Goal: Information Seeking & Learning: Learn about a topic

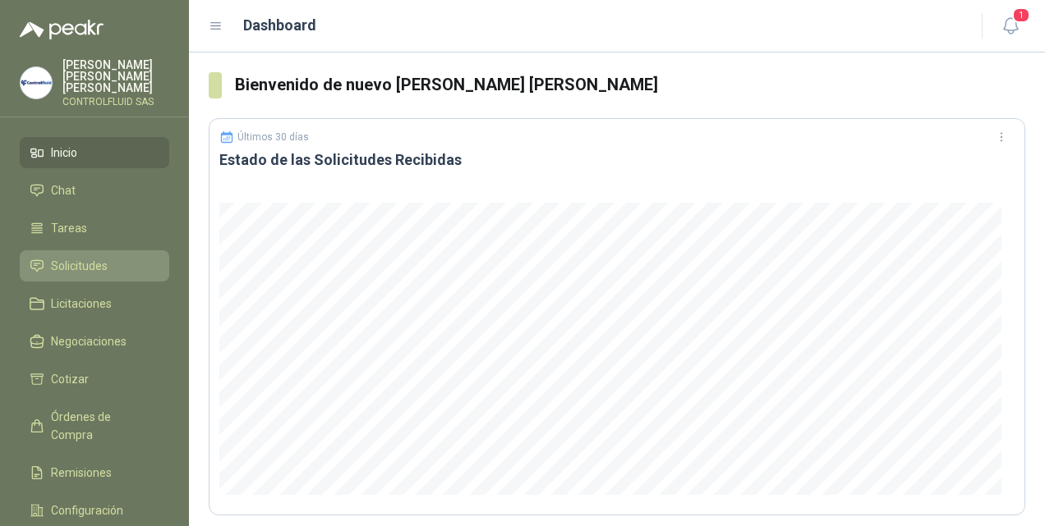
click at [82, 257] on span "Solicitudes" at bounding box center [79, 266] width 57 height 18
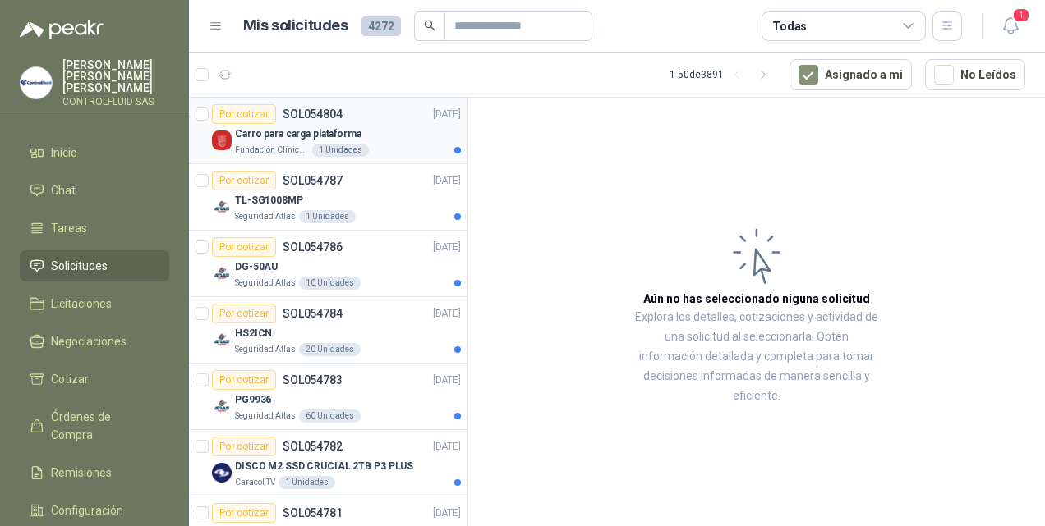
click at [222, 137] on img at bounding box center [222, 141] width 20 height 20
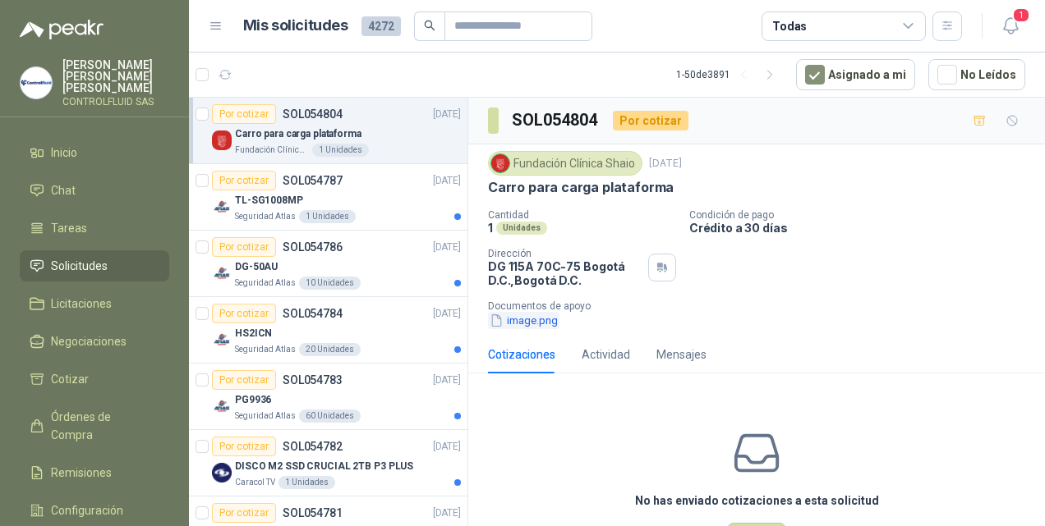
click at [527, 319] on button "image.png" at bounding box center [523, 320] width 71 height 17
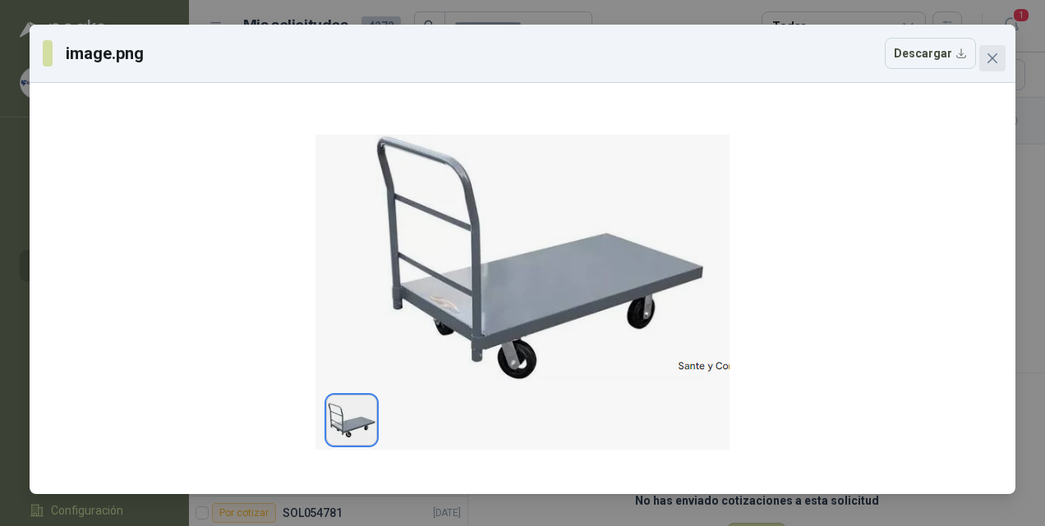
click at [994, 58] on icon "close" at bounding box center [991, 58] width 13 height 13
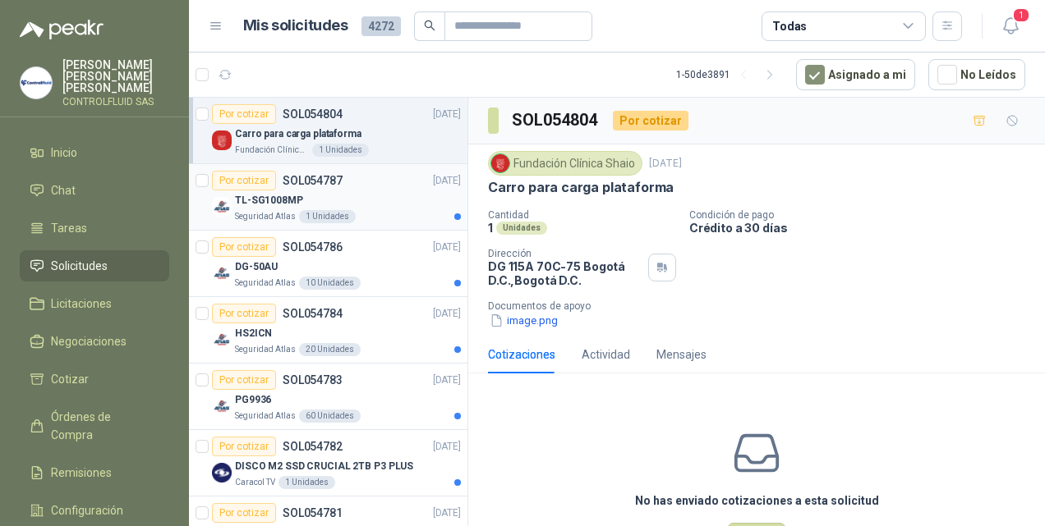
click at [217, 204] on img at bounding box center [222, 207] width 20 height 20
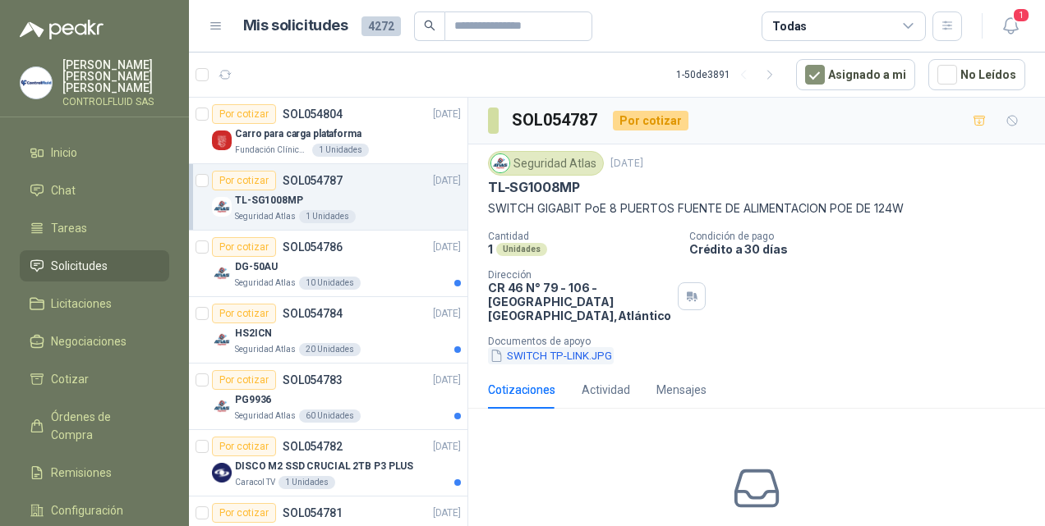
click at [526, 354] on button "SWITCH TP-LINK.JPG" at bounding box center [551, 355] width 126 height 17
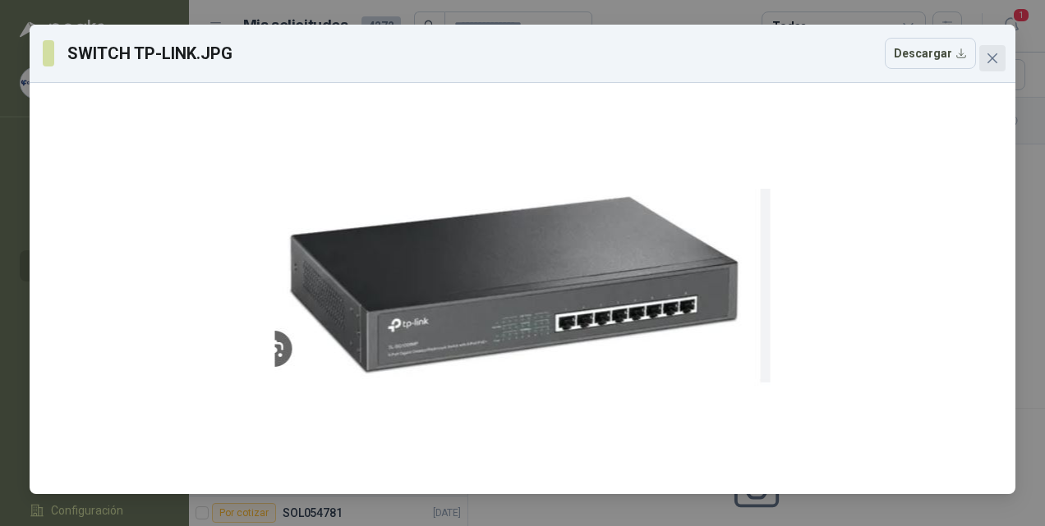
click at [992, 58] on icon "close" at bounding box center [992, 58] width 10 height 10
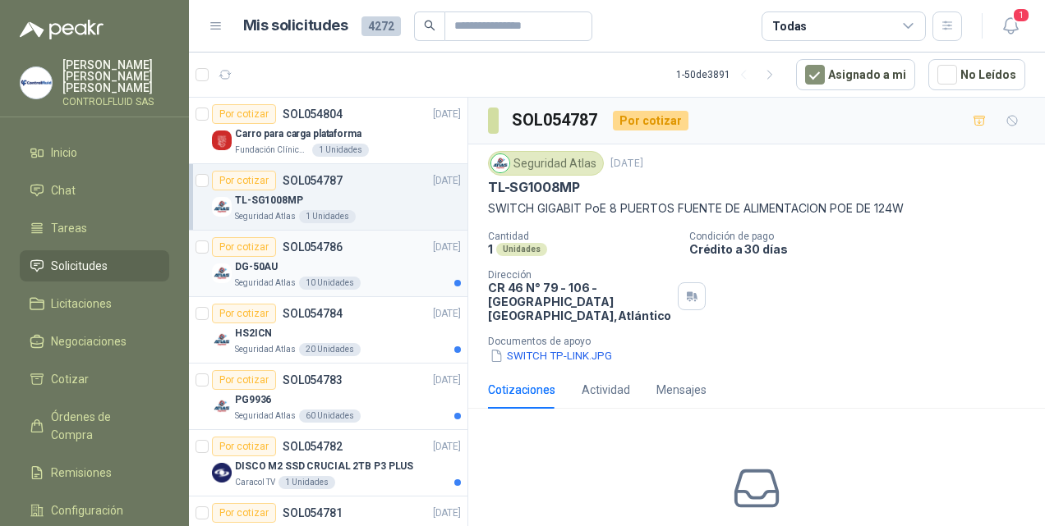
click at [218, 273] on img at bounding box center [222, 274] width 20 height 20
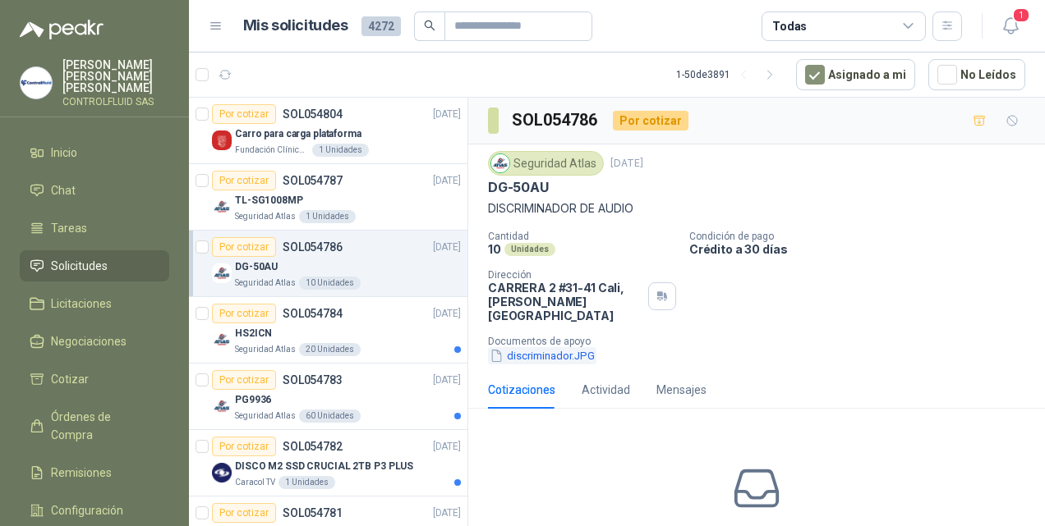
click at [546, 347] on button "discriminador.JPG" at bounding box center [542, 355] width 108 height 17
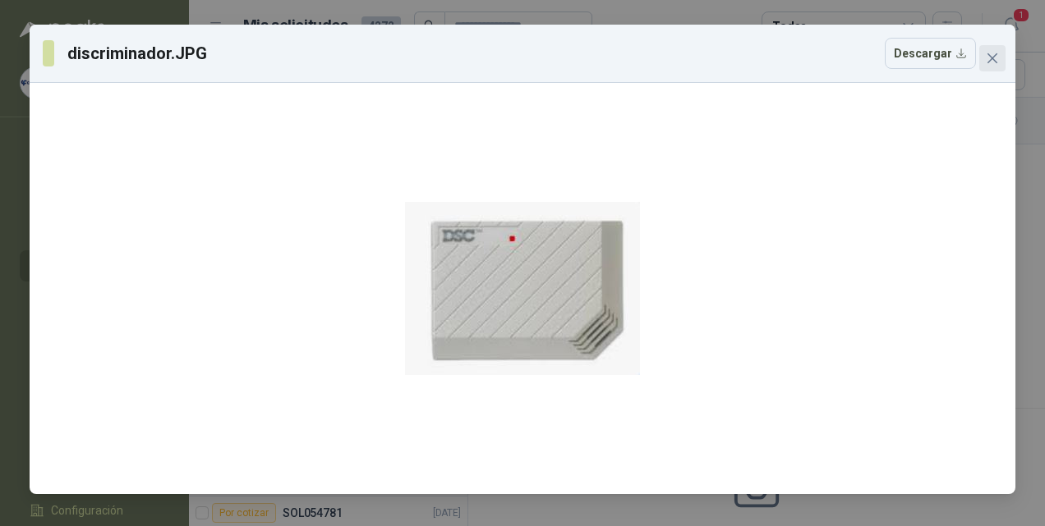
click at [997, 53] on icon "close" at bounding box center [991, 58] width 13 height 13
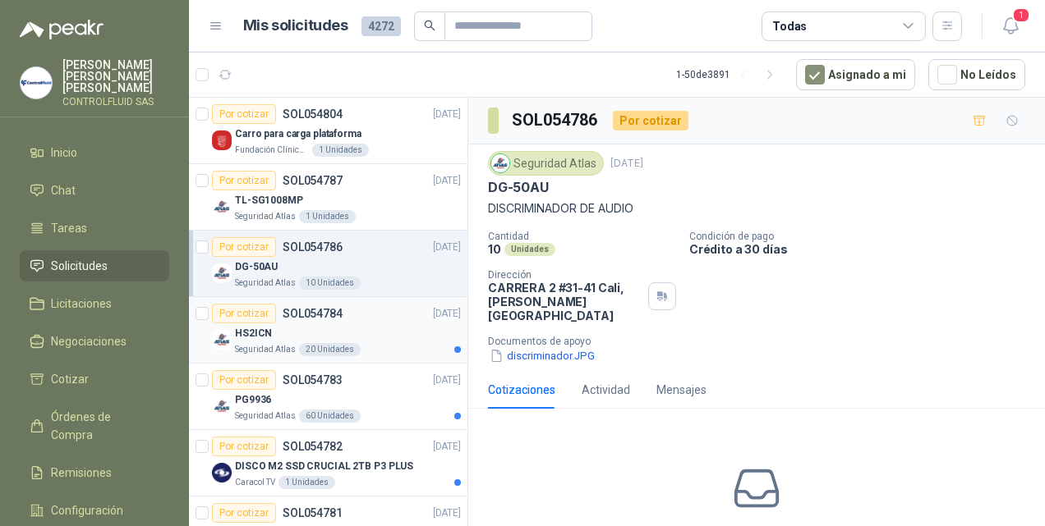
click at [218, 340] on img at bounding box center [222, 340] width 20 height 20
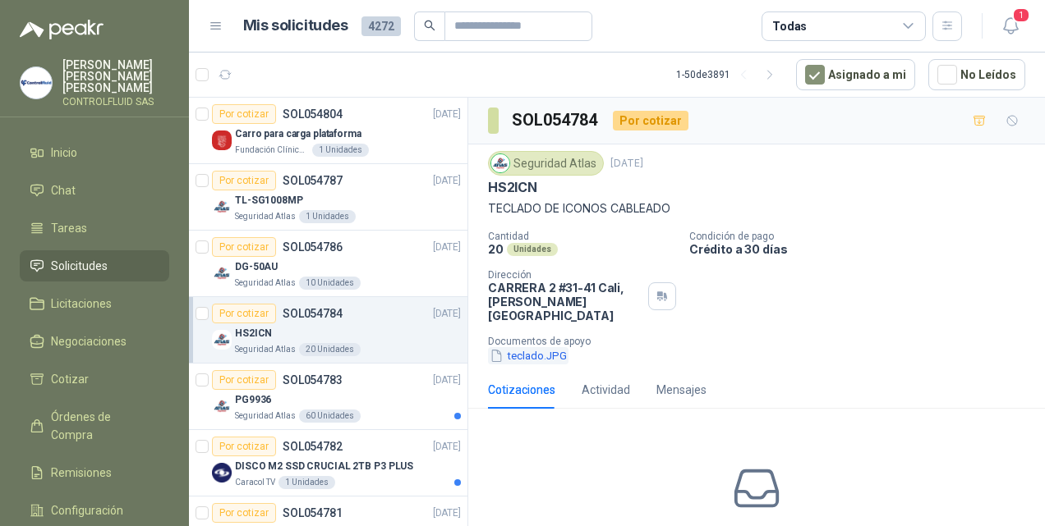
click at [519, 347] on button "teclado.JPG" at bounding box center [528, 355] width 80 height 17
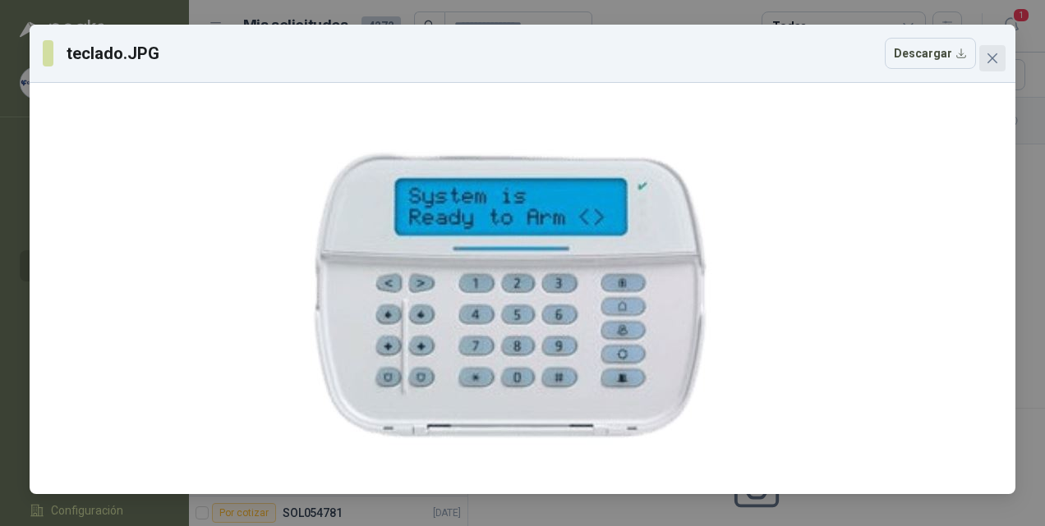
click at [993, 64] on icon "close" at bounding box center [991, 58] width 13 height 13
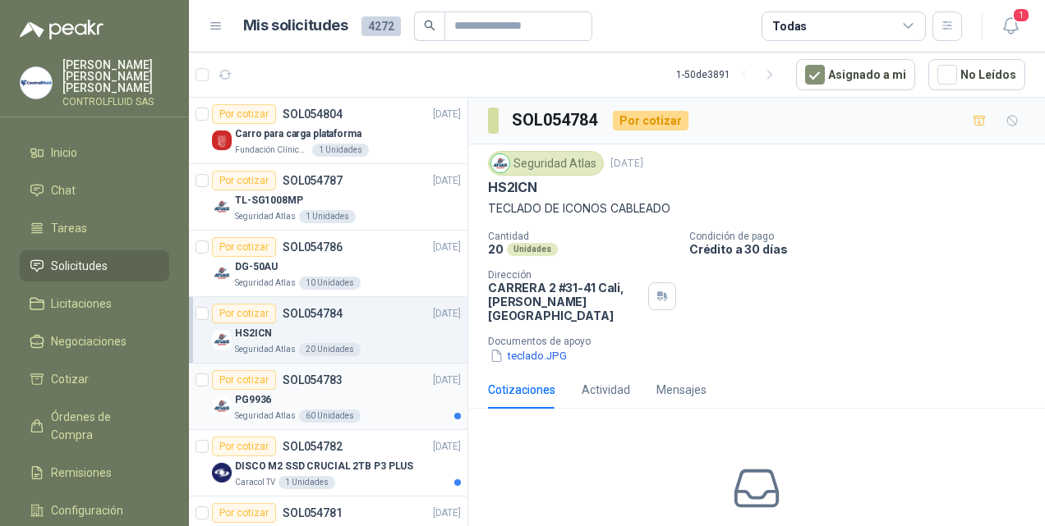
click at [220, 406] on img at bounding box center [222, 407] width 20 height 20
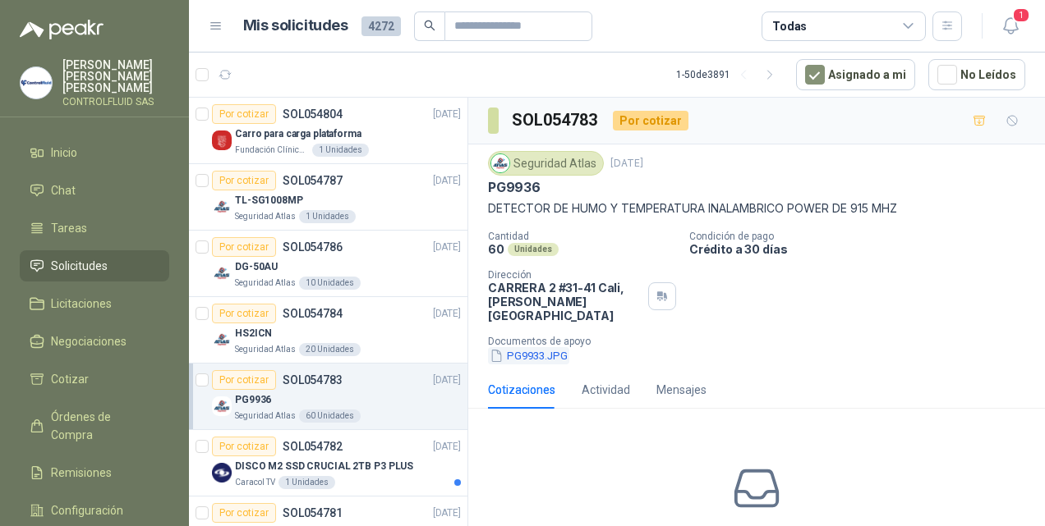
click at [527, 347] on button "PG9933.JPG" at bounding box center [528, 355] width 81 height 17
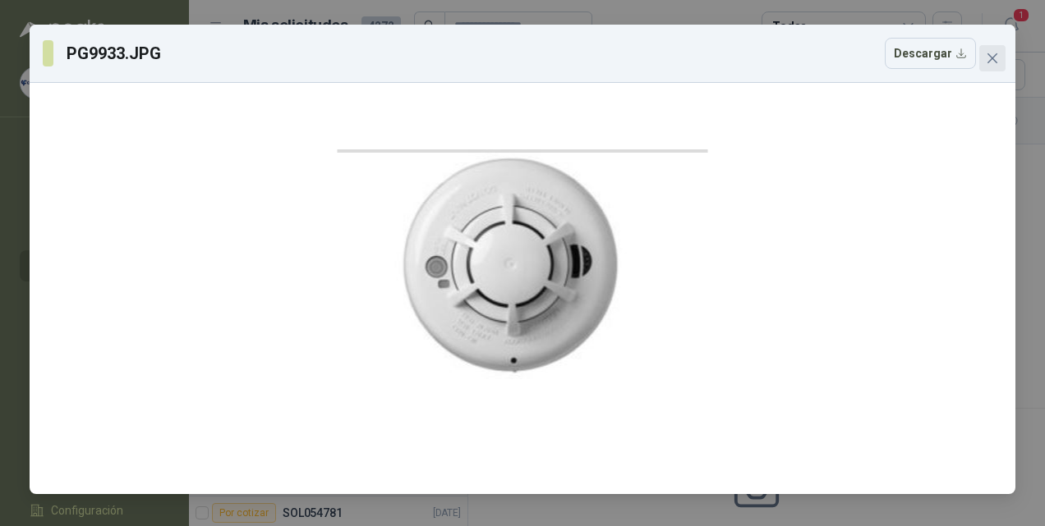
click at [993, 59] on icon "close" at bounding box center [992, 58] width 10 height 10
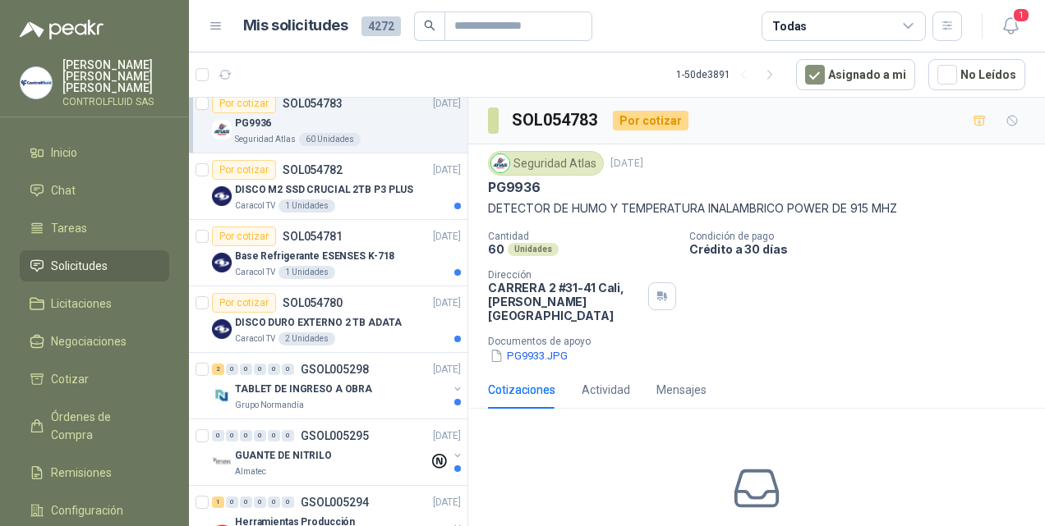
scroll to position [290, 0]
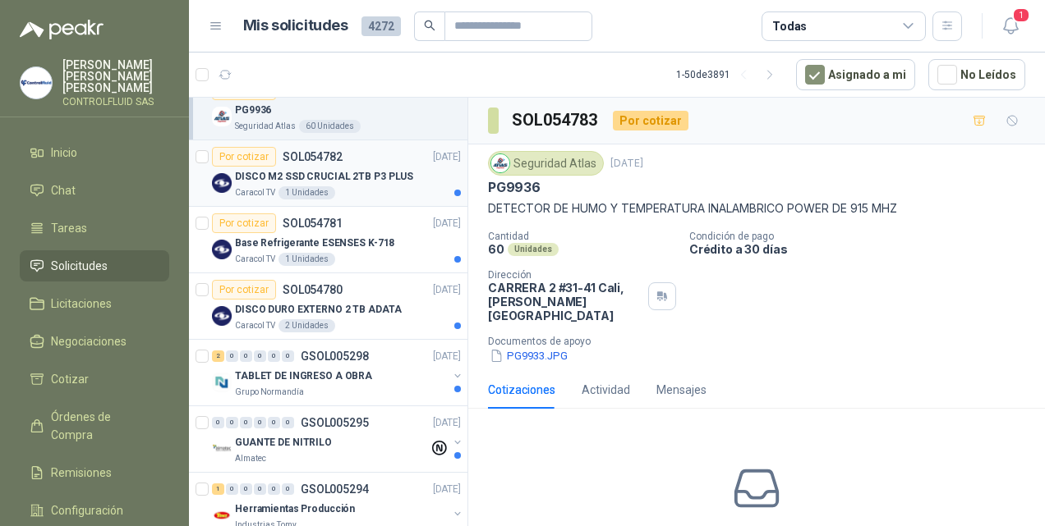
click at [220, 181] on img at bounding box center [222, 183] width 20 height 20
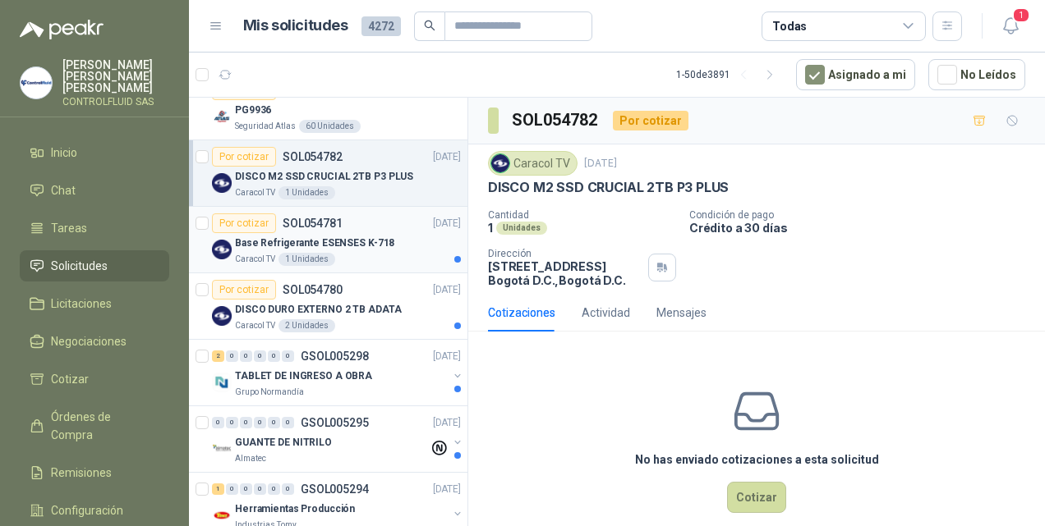
click at [219, 243] on img at bounding box center [222, 250] width 20 height 20
click at [244, 156] on div "Por cotizar" at bounding box center [244, 157] width 64 height 20
click at [235, 291] on div "Por cotizar" at bounding box center [244, 290] width 64 height 20
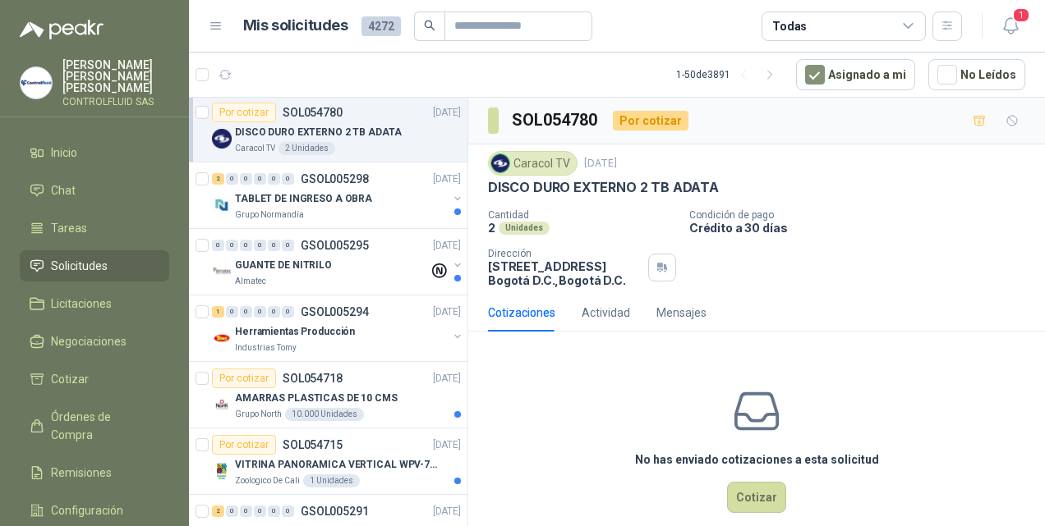
scroll to position [480, 0]
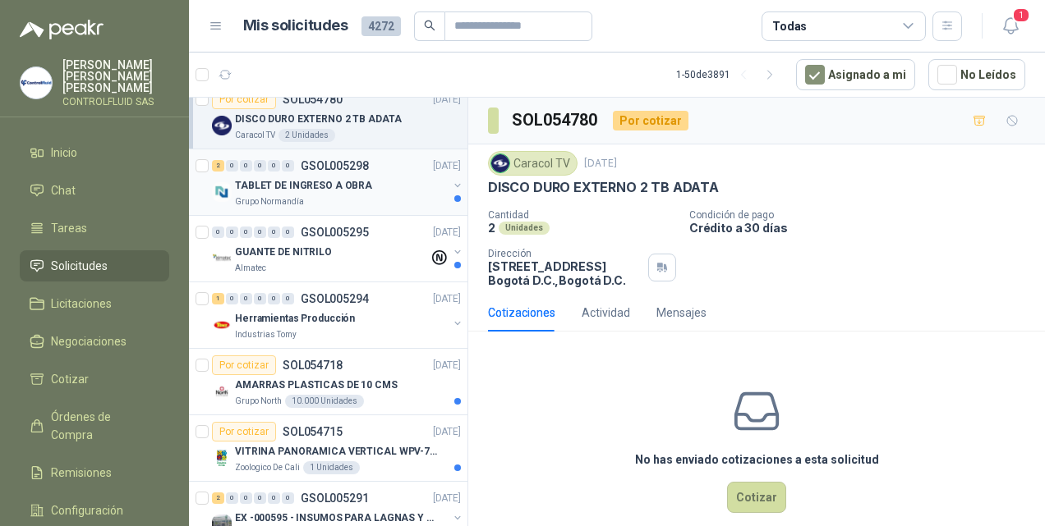
click at [219, 191] on img at bounding box center [222, 192] width 20 height 20
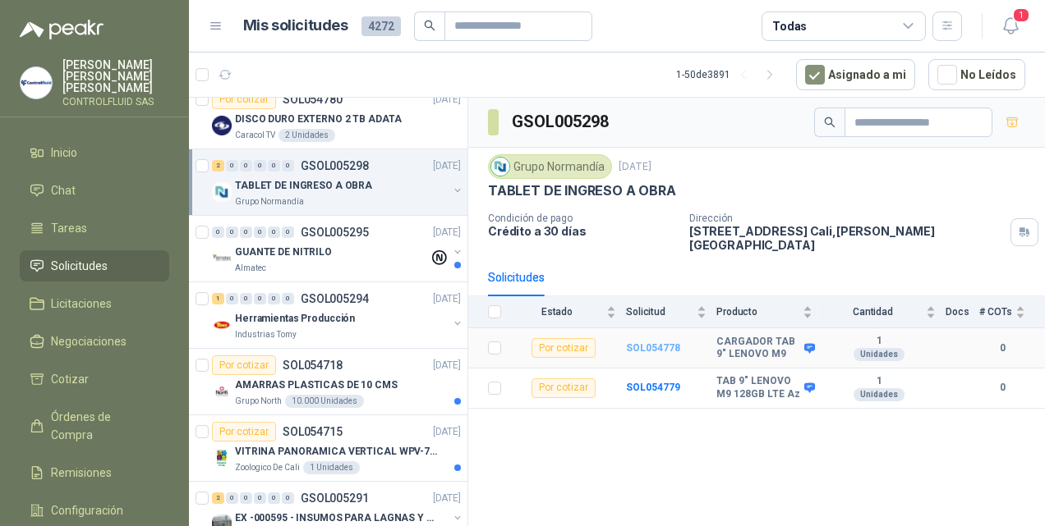
click at [652, 342] on b "SOL054778" at bounding box center [653, 347] width 54 height 11
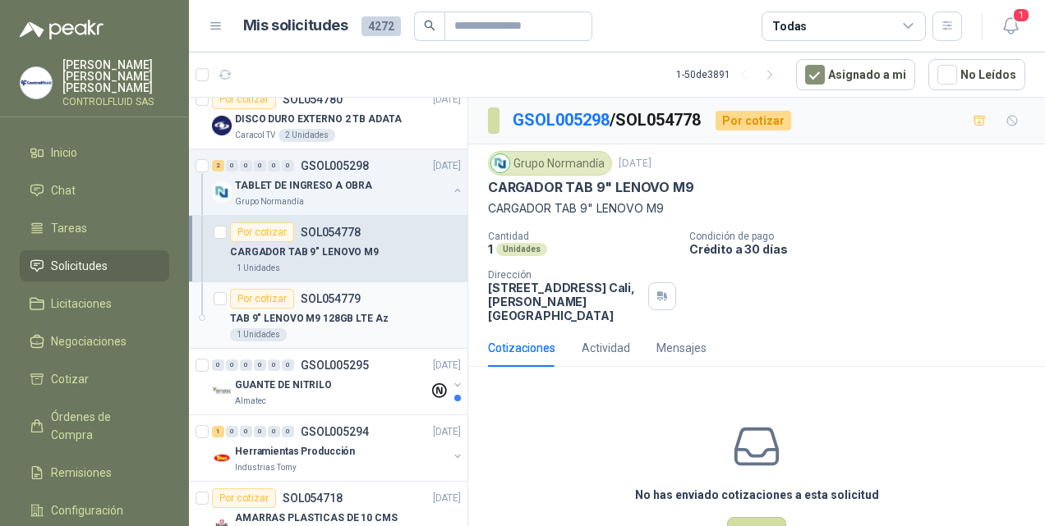
click at [259, 294] on div "Por cotizar" at bounding box center [262, 299] width 64 height 20
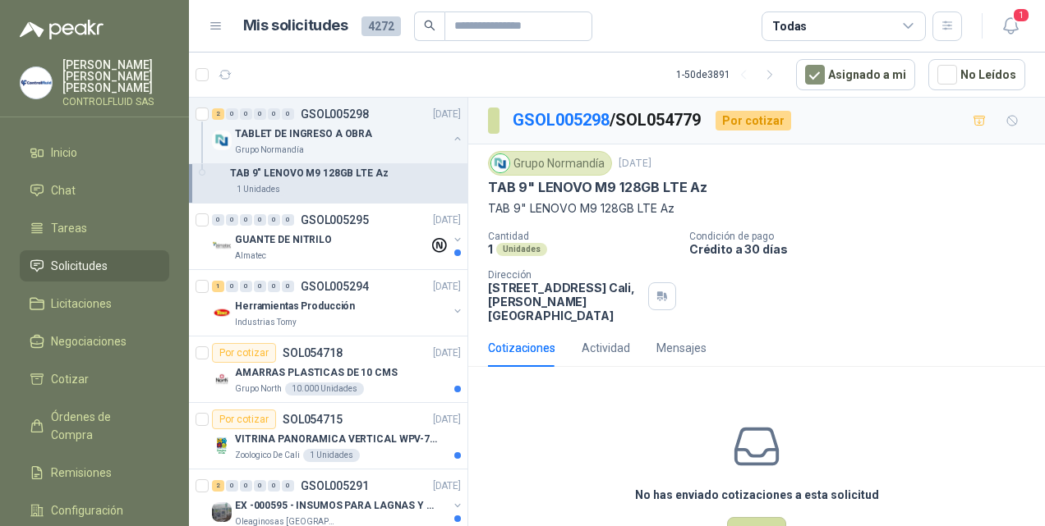
scroll to position [653, 0]
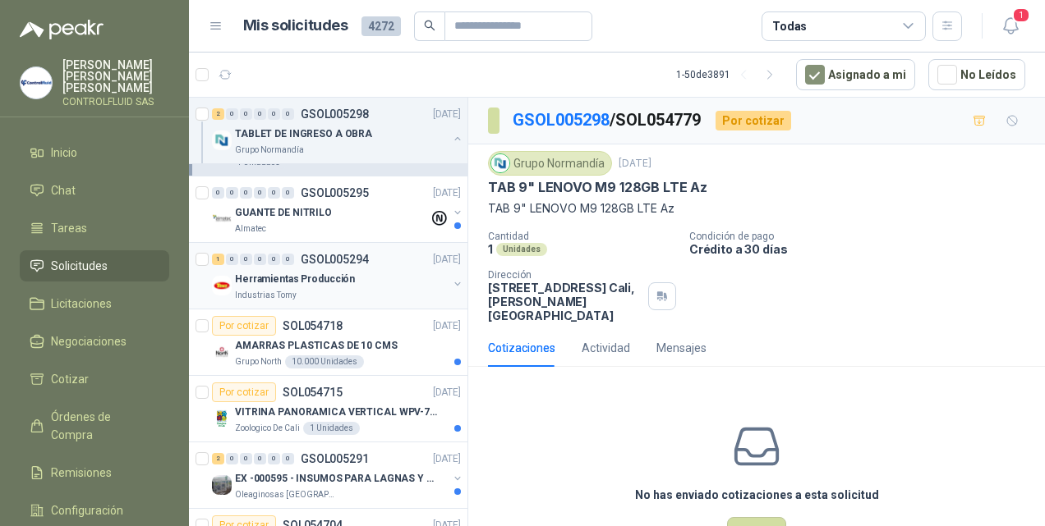
click at [220, 282] on img at bounding box center [222, 286] width 20 height 20
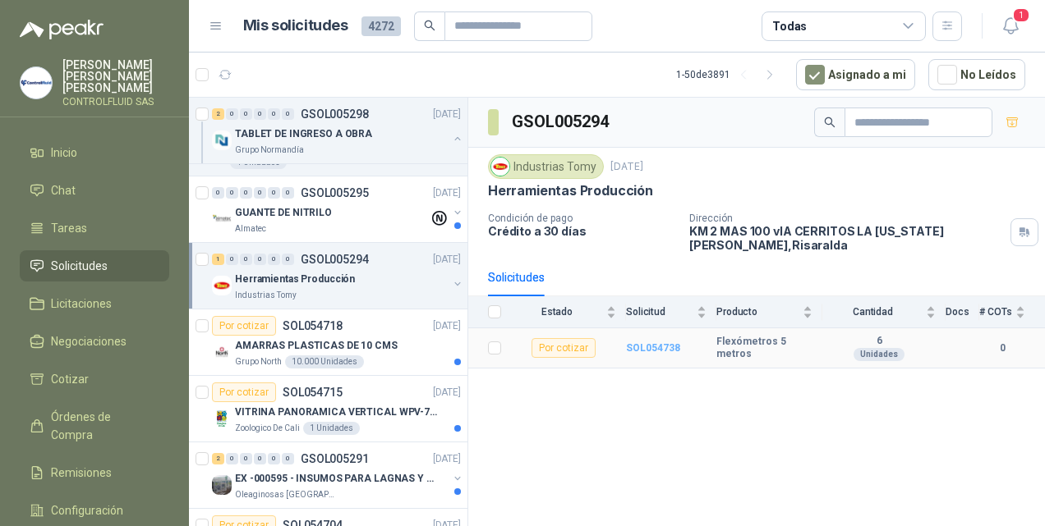
click at [634, 345] on b "SOL054738" at bounding box center [653, 347] width 54 height 11
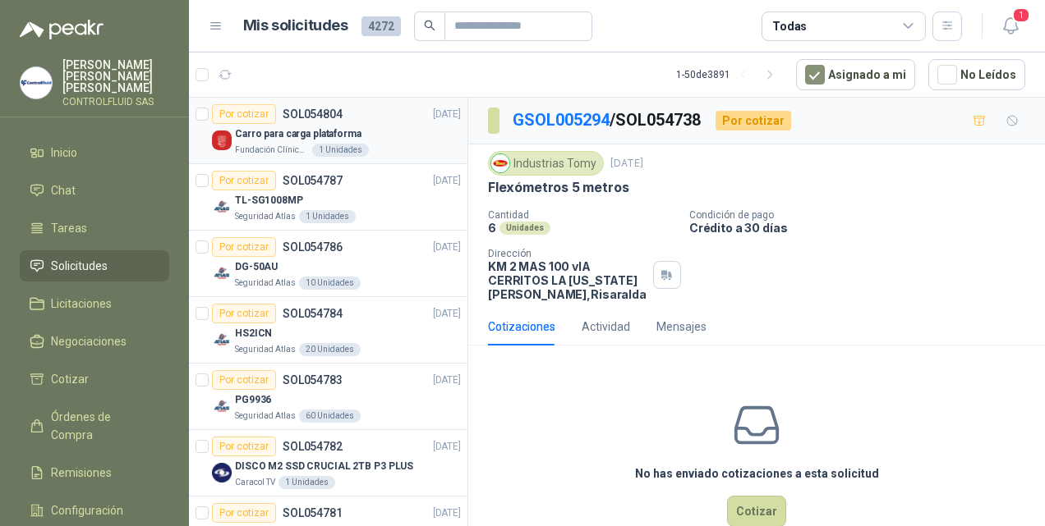
click at [233, 104] on div "Por cotizar" at bounding box center [244, 114] width 64 height 20
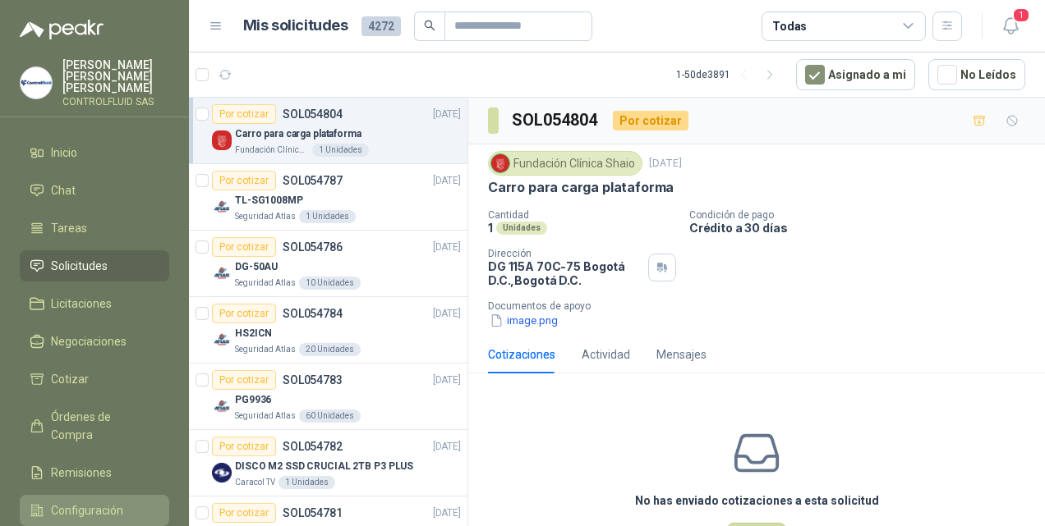
click at [90, 502] on span "Configuración" at bounding box center [87, 511] width 72 height 18
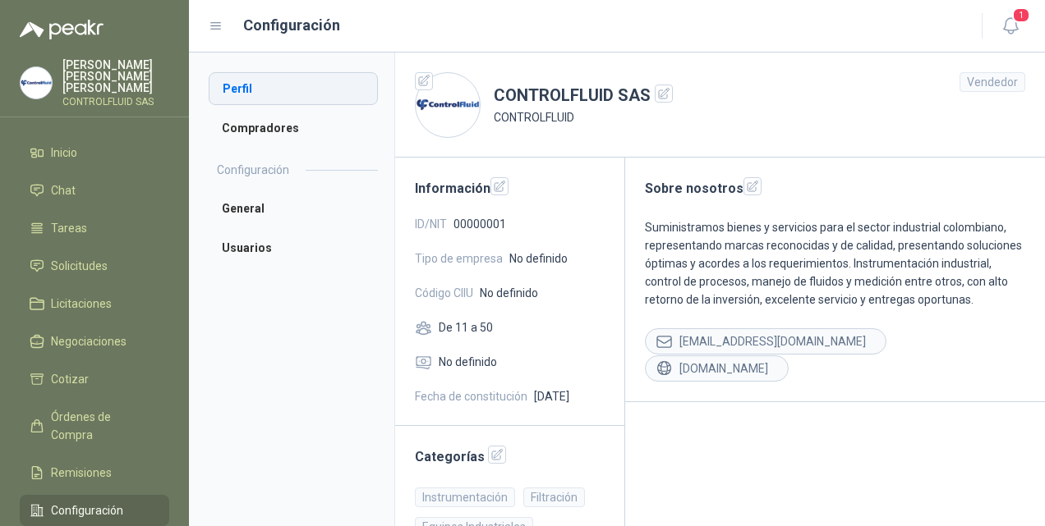
click at [241, 89] on li "Perfil" at bounding box center [293, 88] width 169 height 33
click at [494, 457] on icon "button" at bounding box center [497, 455] width 11 height 11
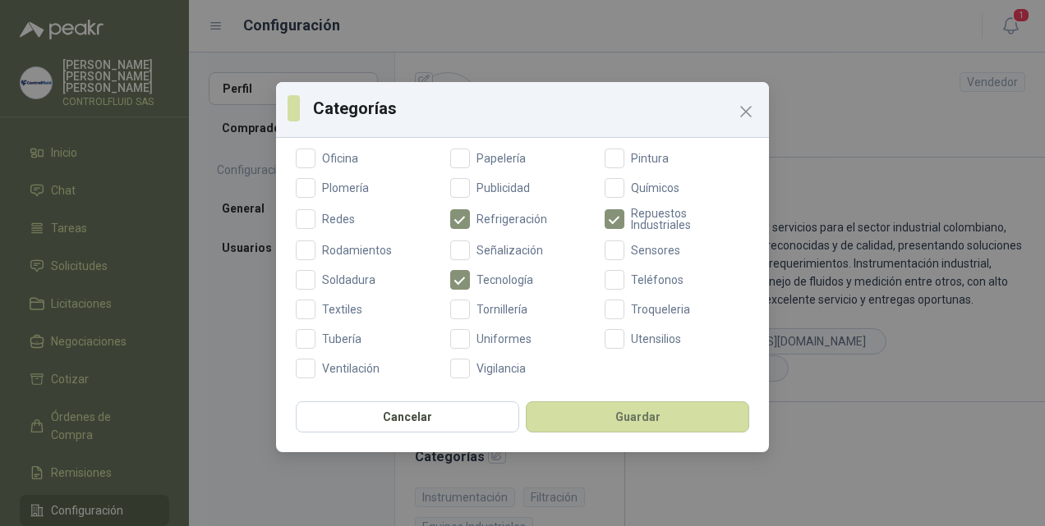
scroll to position [692, 0]
click at [745, 108] on icon "Close" at bounding box center [746, 112] width 20 height 20
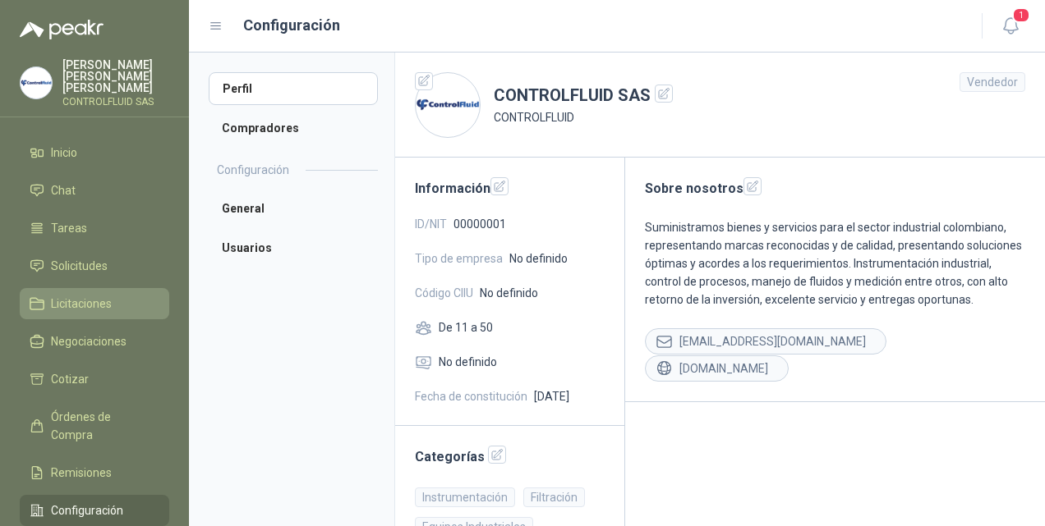
click at [62, 288] on link "Licitaciones" at bounding box center [94, 303] width 149 height 31
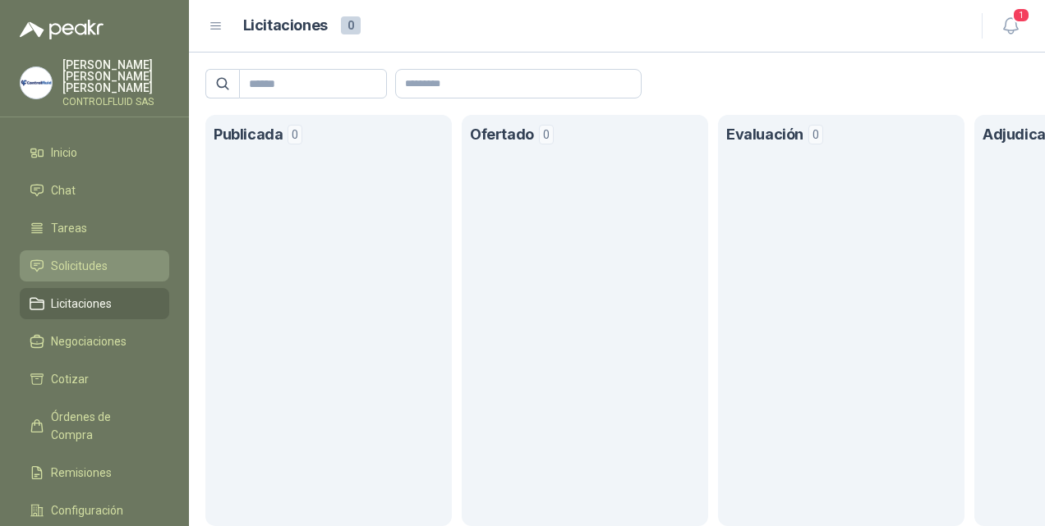
click at [62, 257] on span "Solicitudes" at bounding box center [79, 266] width 57 height 18
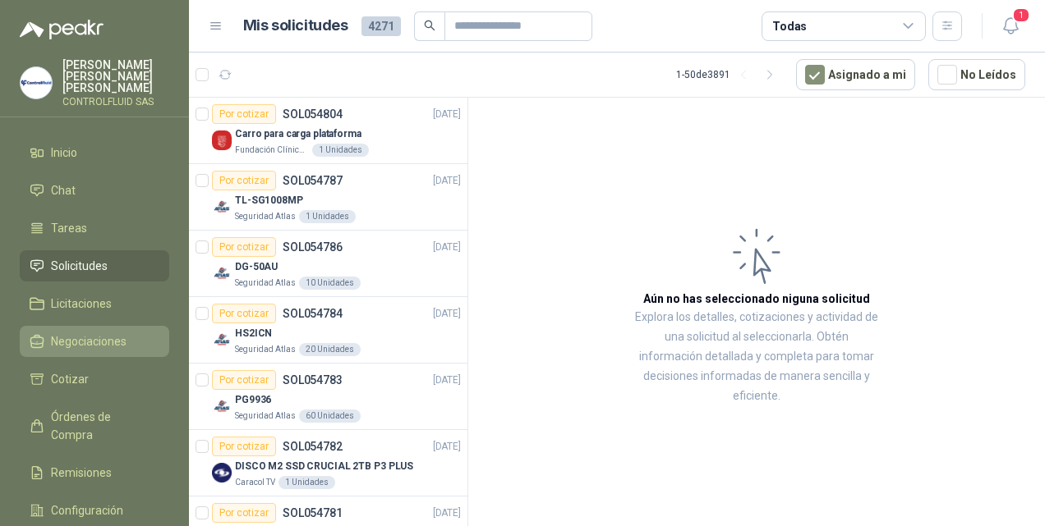
click at [95, 333] on span "Negociaciones" at bounding box center [89, 342] width 76 height 18
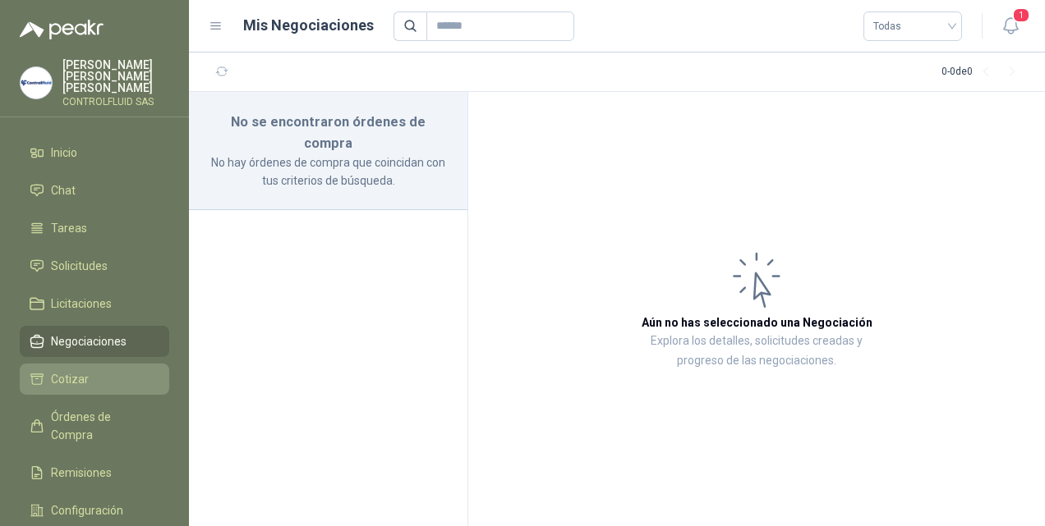
click at [80, 370] on span "Cotizar" at bounding box center [70, 379] width 38 height 18
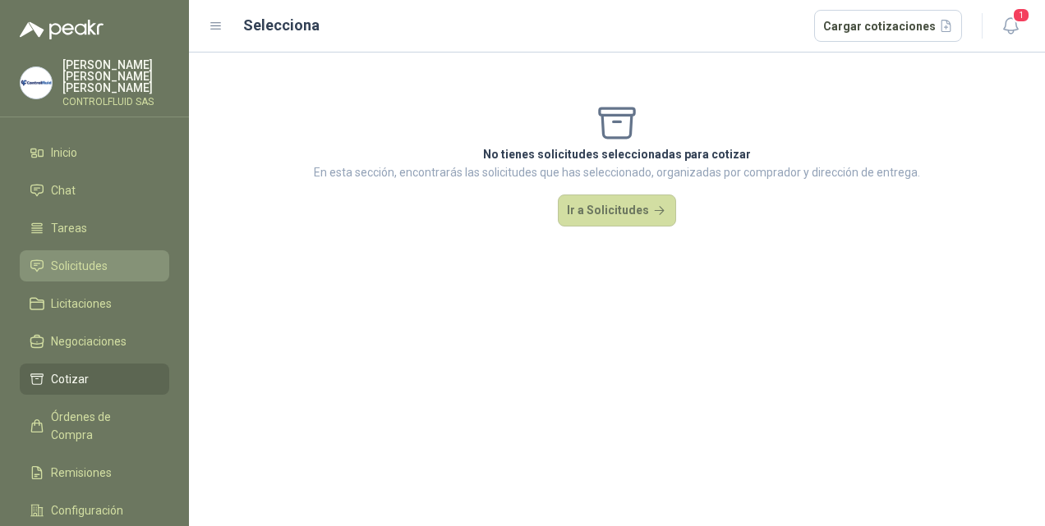
click at [85, 257] on span "Solicitudes" at bounding box center [79, 266] width 57 height 18
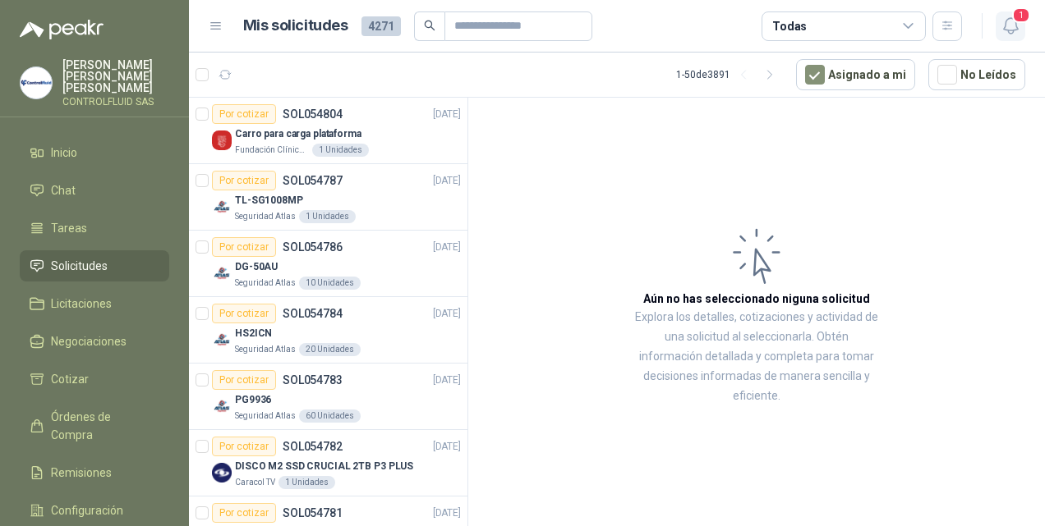
click at [1012, 23] on icon "button" at bounding box center [1010, 26] width 21 height 21
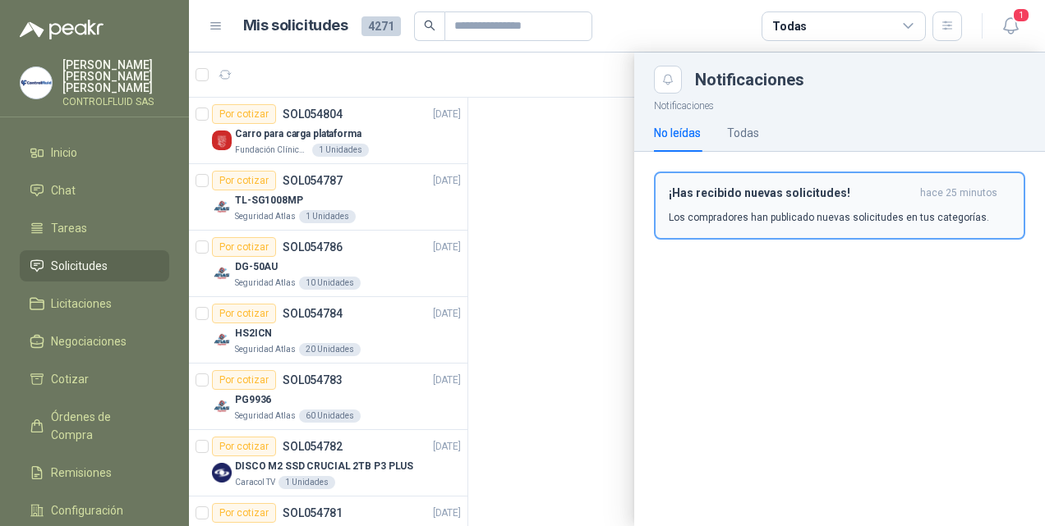
click at [765, 200] on div "¡Has recibido nuevas solicitudes! hace 25 minutos Los compradores han publicado…" at bounding box center [839, 205] width 342 height 39
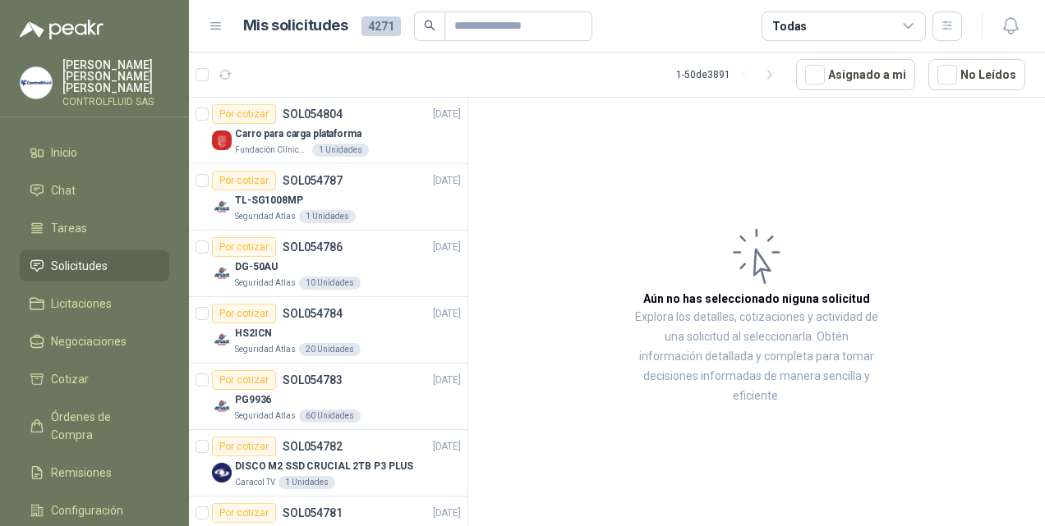
click at [66, 257] on span "Solicitudes" at bounding box center [79, 266] width 57 height 18
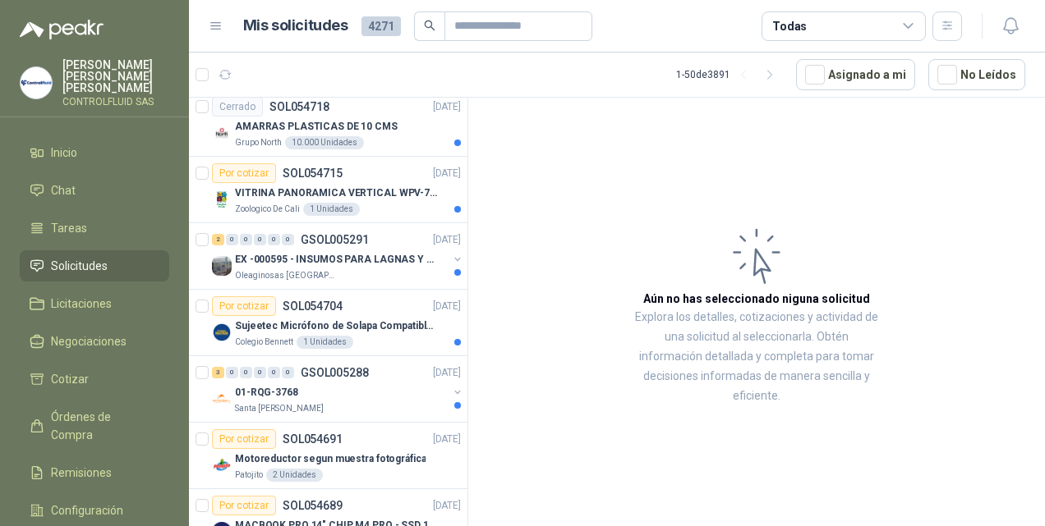
scroll to position [1478, 0]
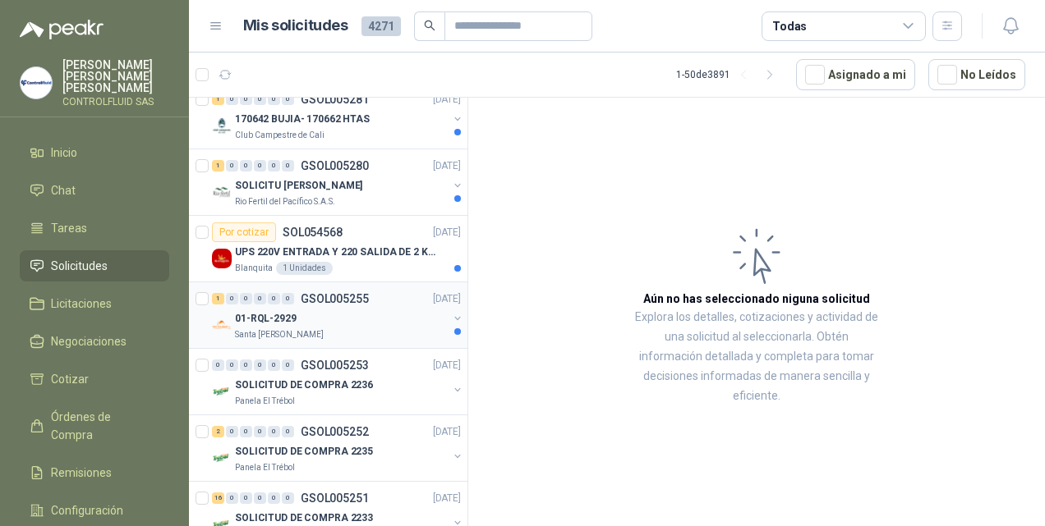
click at [215, 315] on img at bounding box center [222, 325] width 20 height 20
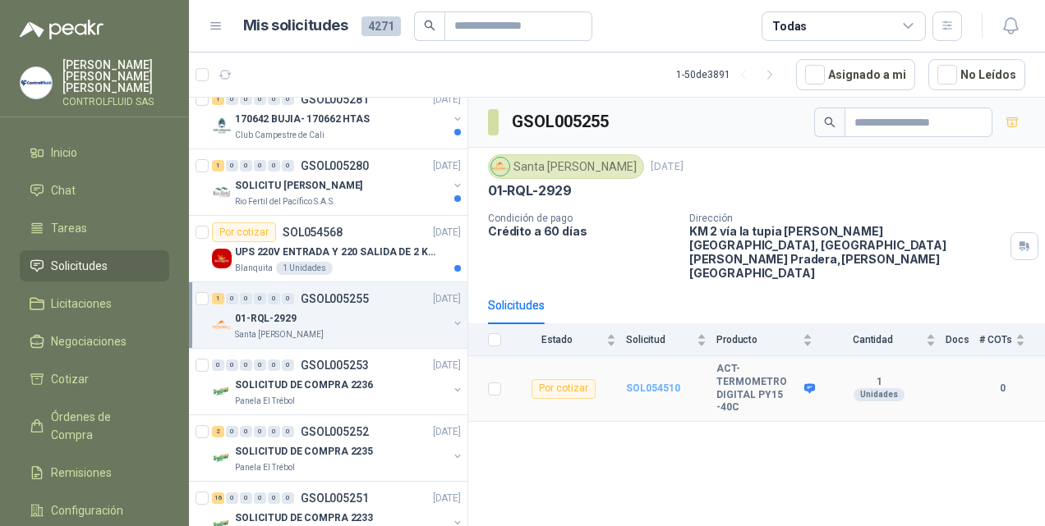
click at [639, 383] on b "SOL054510" at bounding box center [653, 388] width 54 height 11
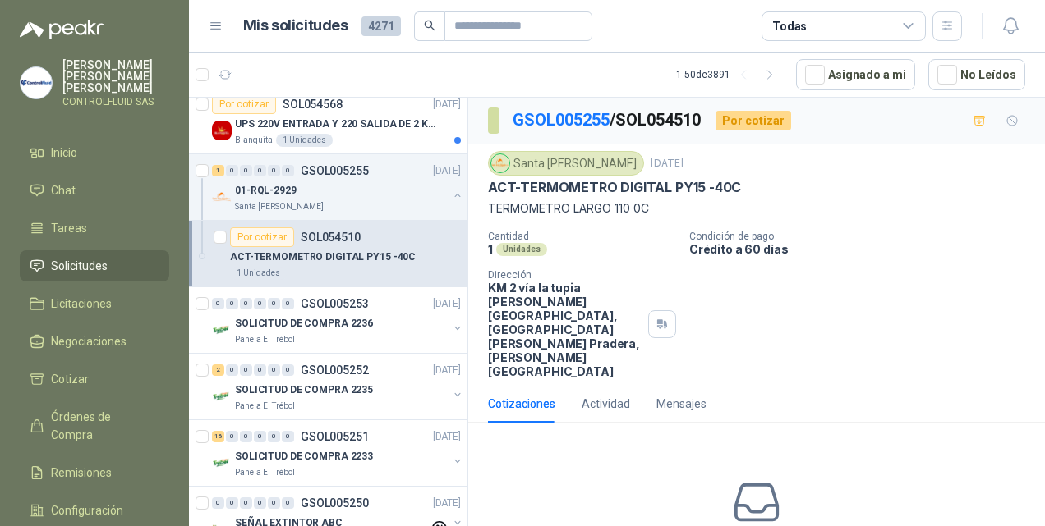
scroll to position [1611, 0]
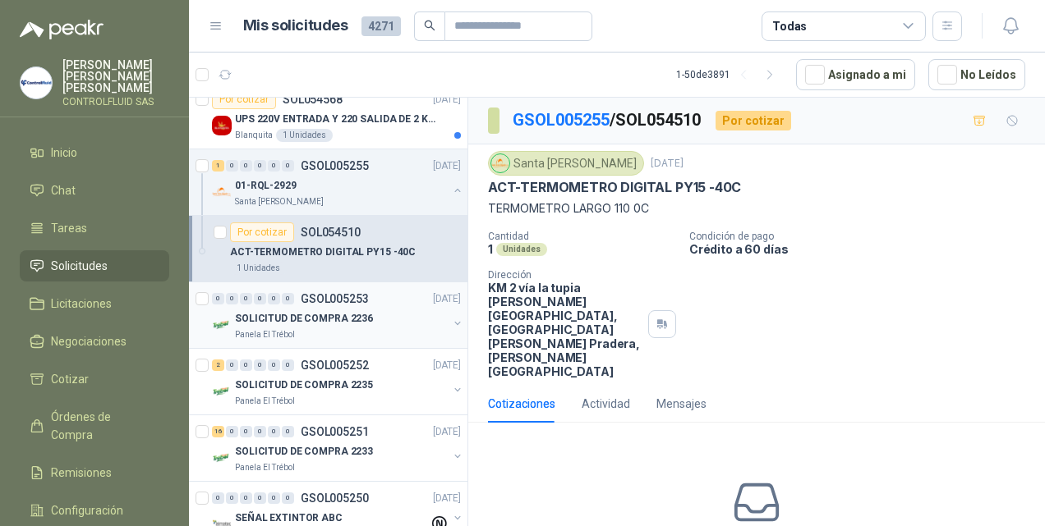
click at [215, 315] on img at bounding box center [222, 325] width 20 height 20
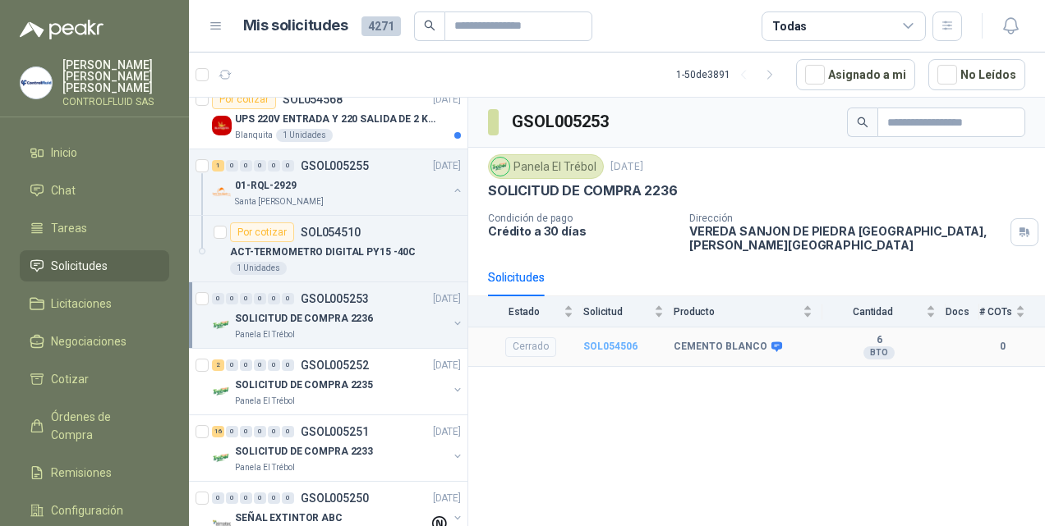
click at [603, 341] on b "SOL054506" at bounding box center [610, 346] width 54 height 11
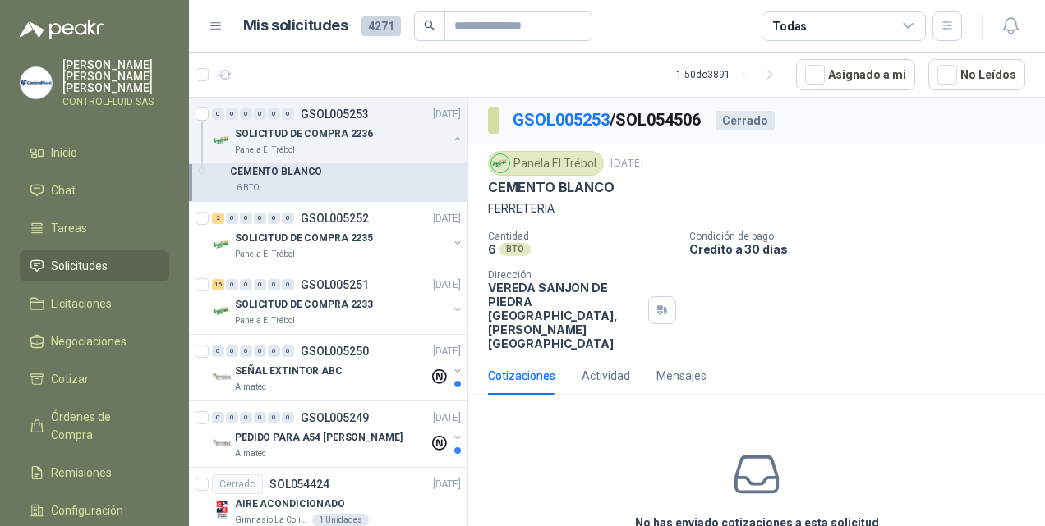
scroll to position [1838, 0]
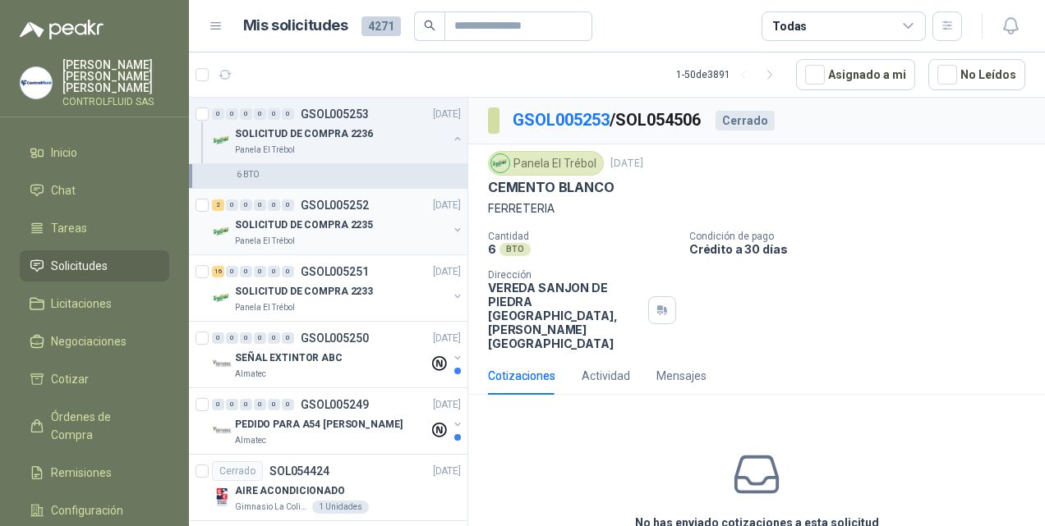
click at [218, 222] on img at bounding box center [222, 232] width 20 height 20
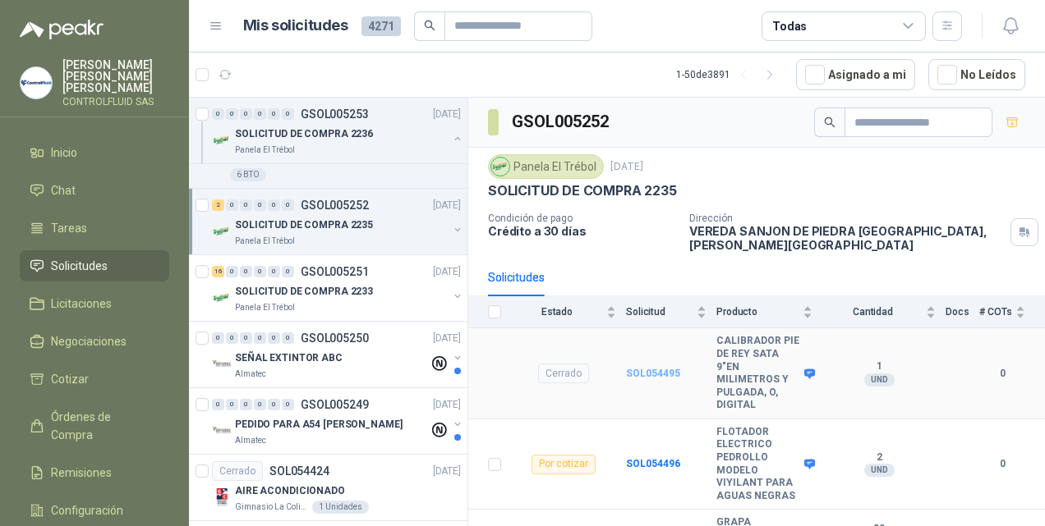
click at [651, 368] on b "SOL054495" at bounding box center [653, 373] width 54 height 11
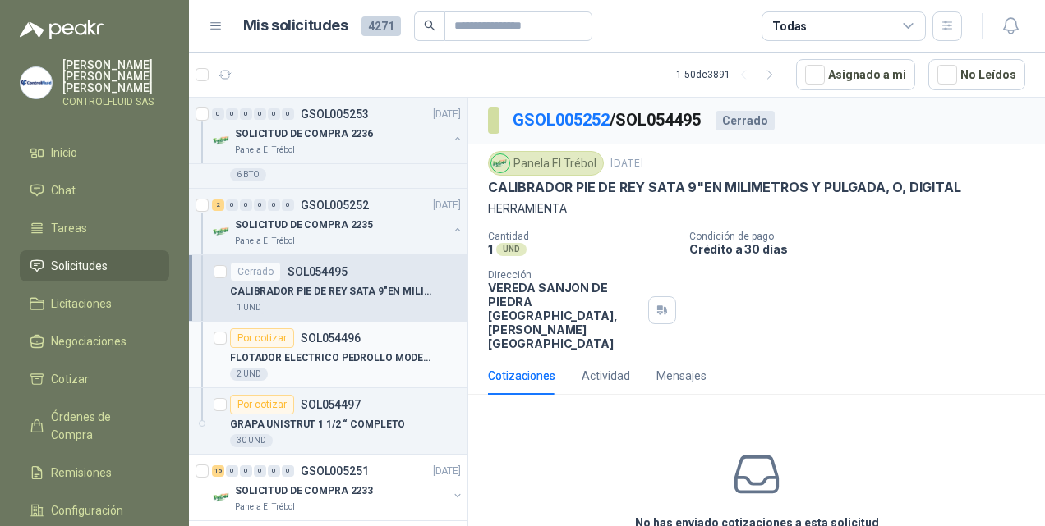
click at [251, 328] on div "Por cotizar" at bounding box center [262, 338] width 64 height 20
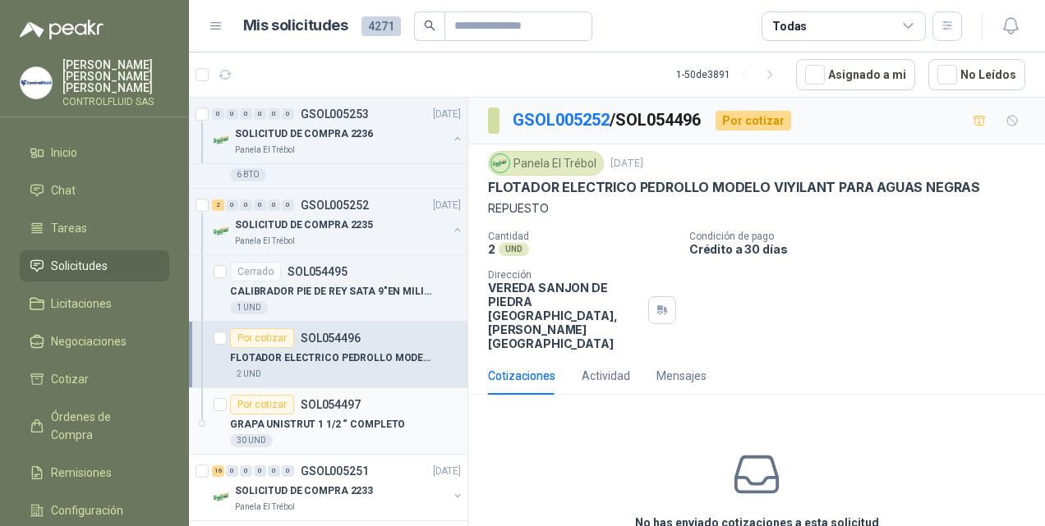
click at [259, 400] on div "Por cotizar" at bounding box center [262, 405] width 64 height 20
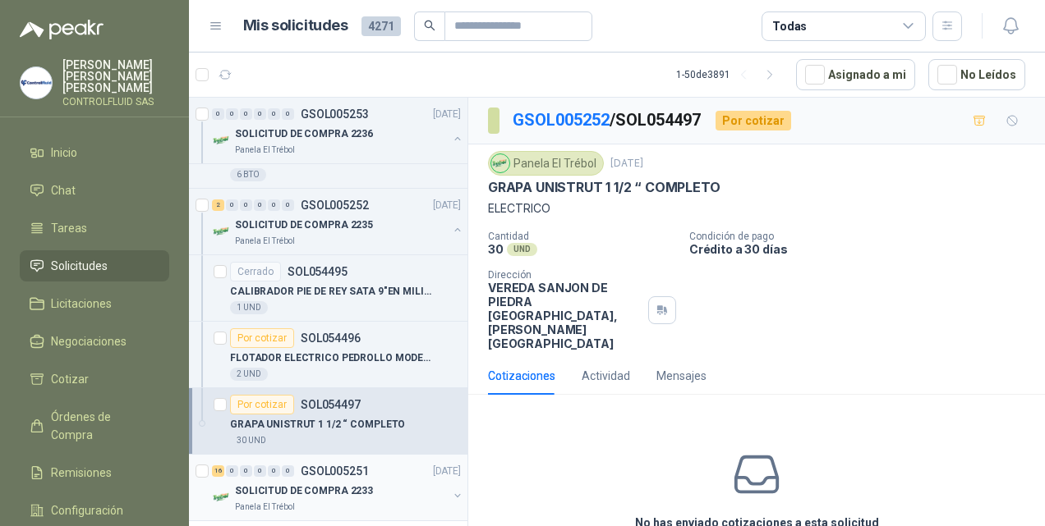
click at [219, 488] on img at bounding box center [222, 498] width 20 height 20
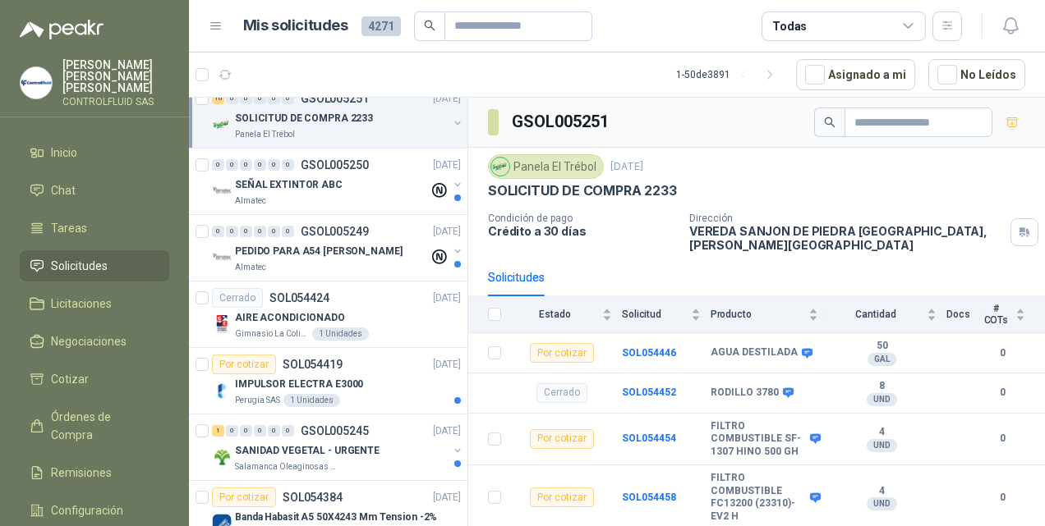
scroll to position [2134, 0]
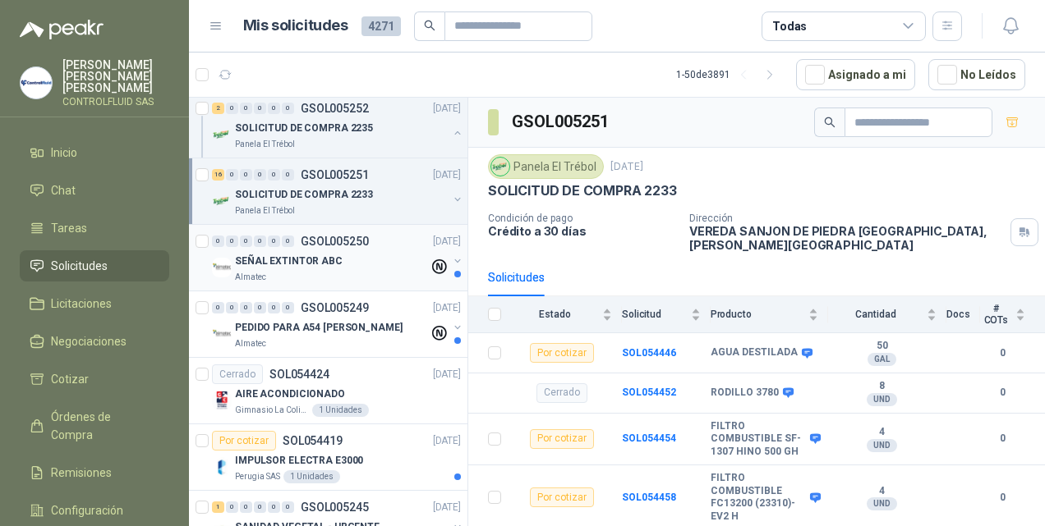
click at [223, 258] on img at bounding box center [222, 268] width 20 height 20
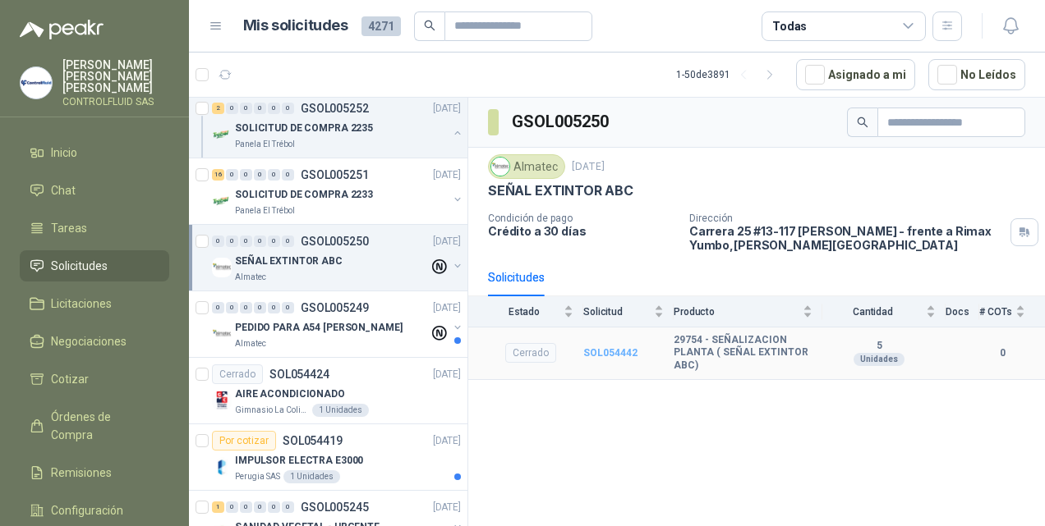
click at [606, 351] on b "SOL054442" at bounding box center [610, 352] width 54 height 11
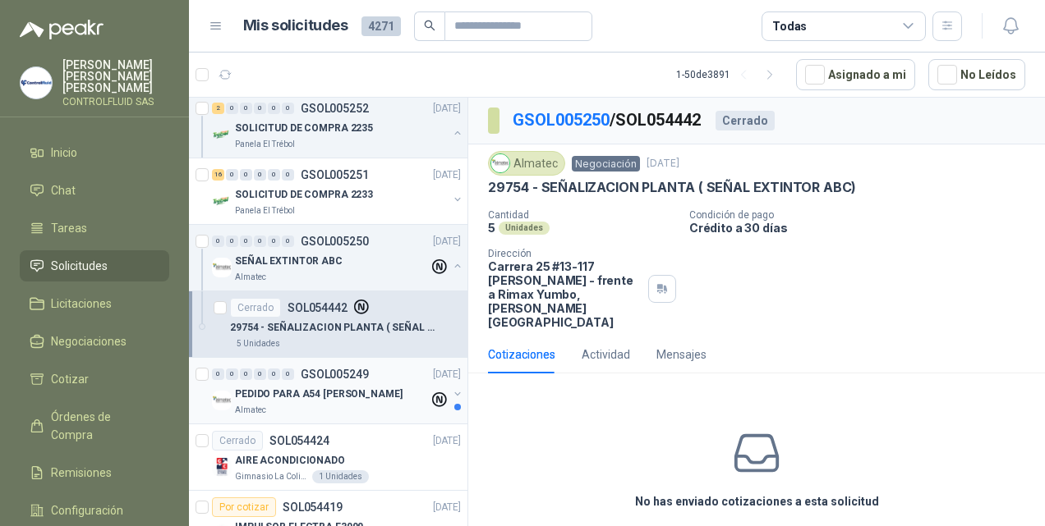
click at [220, 391] on img at bounding box center [222, 401] width 20 height 20
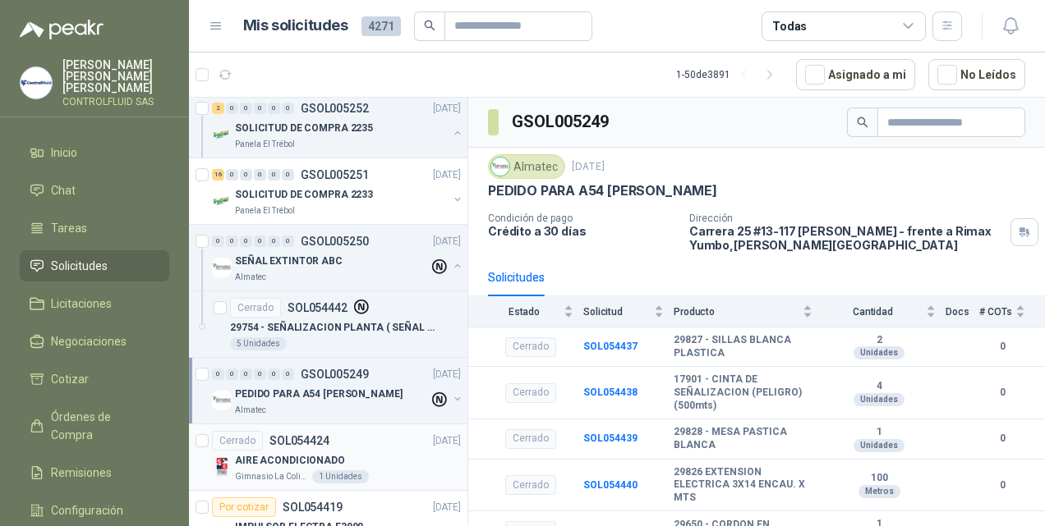
click at [221, 457] on img at bounding box center [222, 467] width 20 height 20
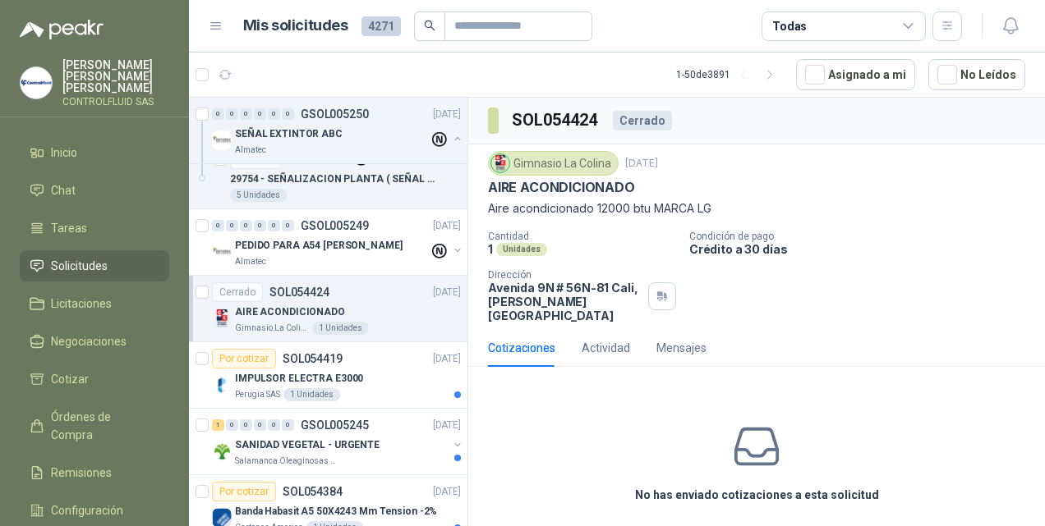
scroll to position [2308, 0]
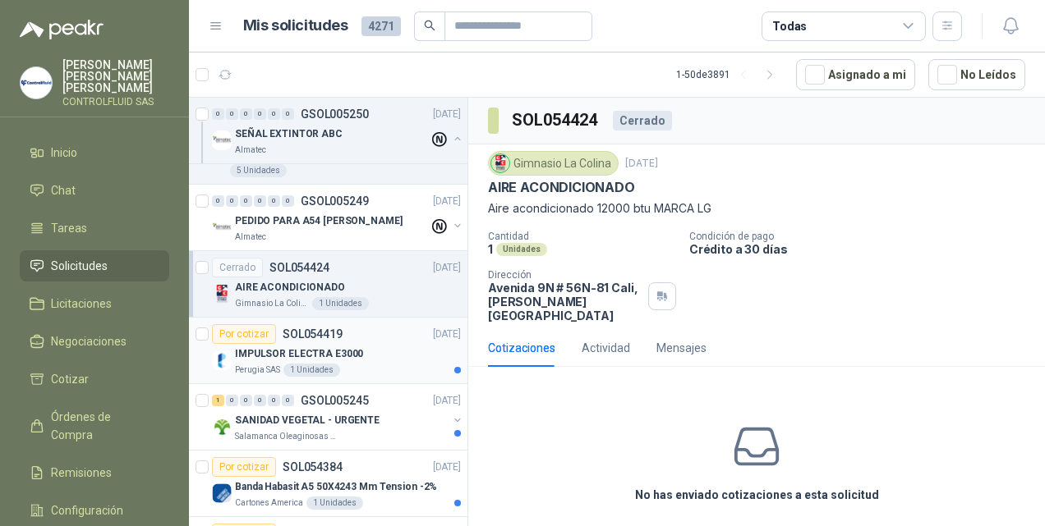
click at [220, 351] on img at bounding box center [222, 361] width 20 height 20
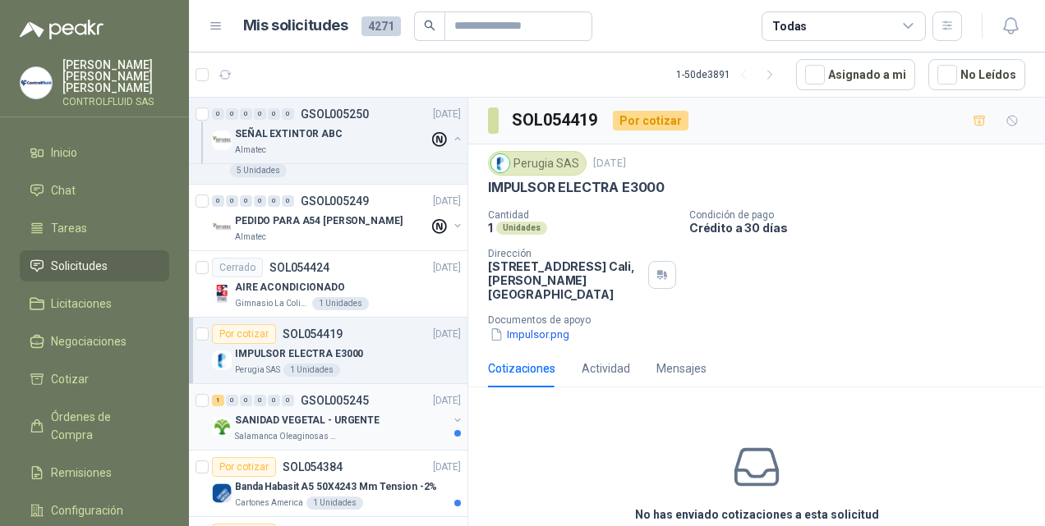
click at [225, 417] on img at bounding box center [222, 427] width 20 height 20
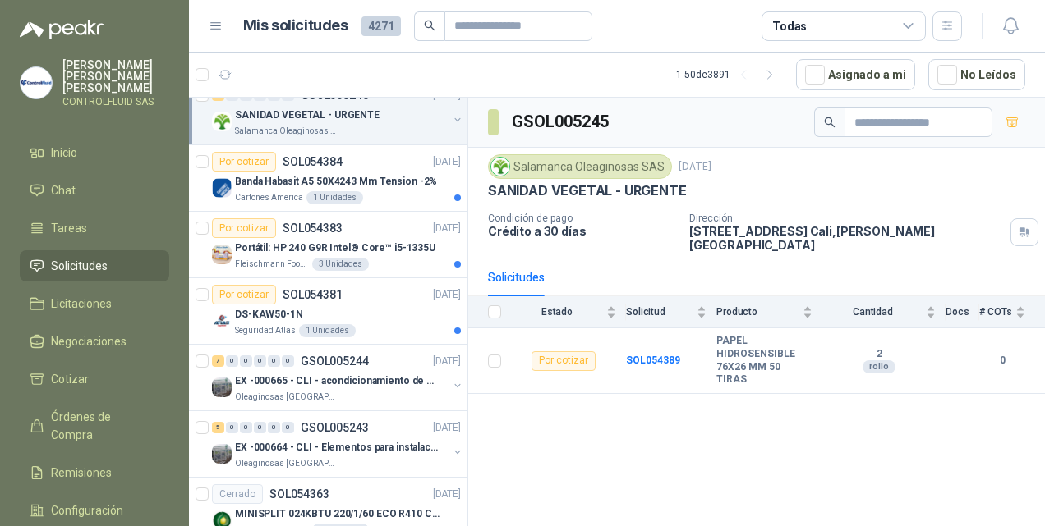
scroll to position [2623, 0]
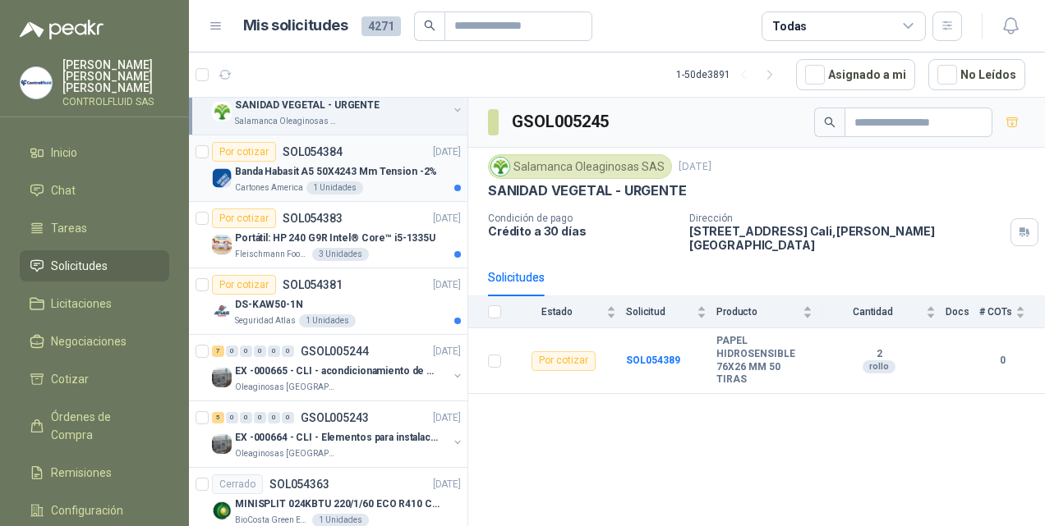
click at [218, 168] on img at bounding box center [222, 178] width 20 height 20
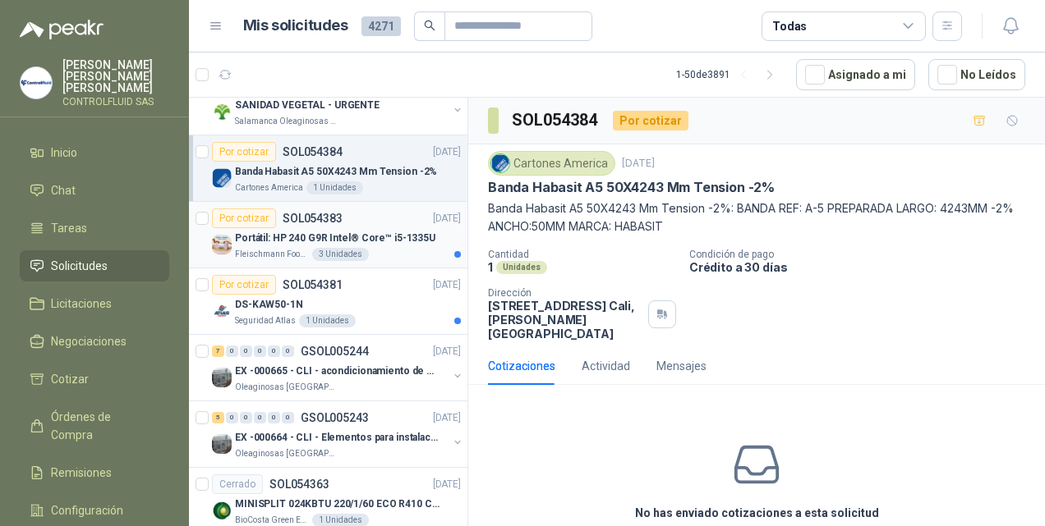
click at [217, 235] on img at bounding box center [222, 245] width 20 height 20
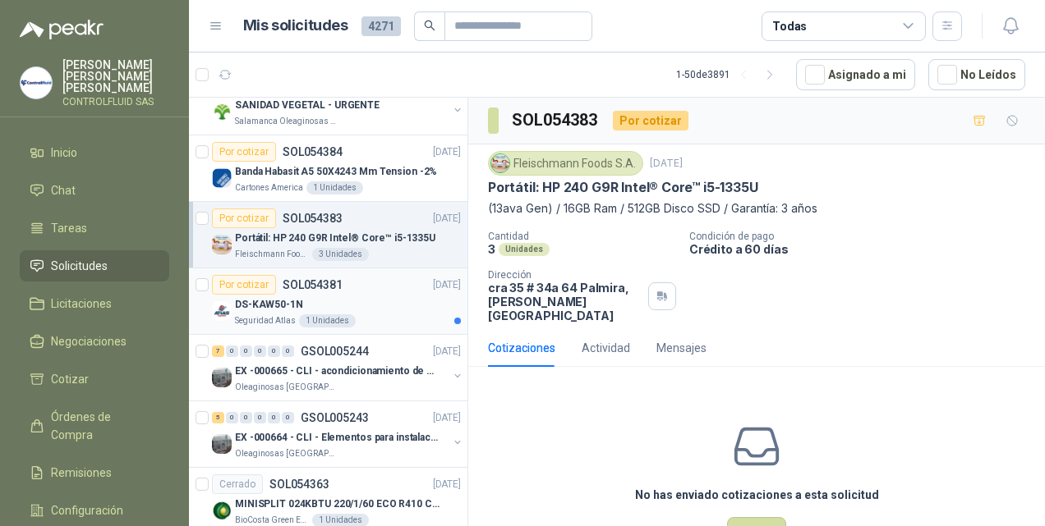
click at [222, 301] on img at bounding box center [222, 311] width 20 height 20
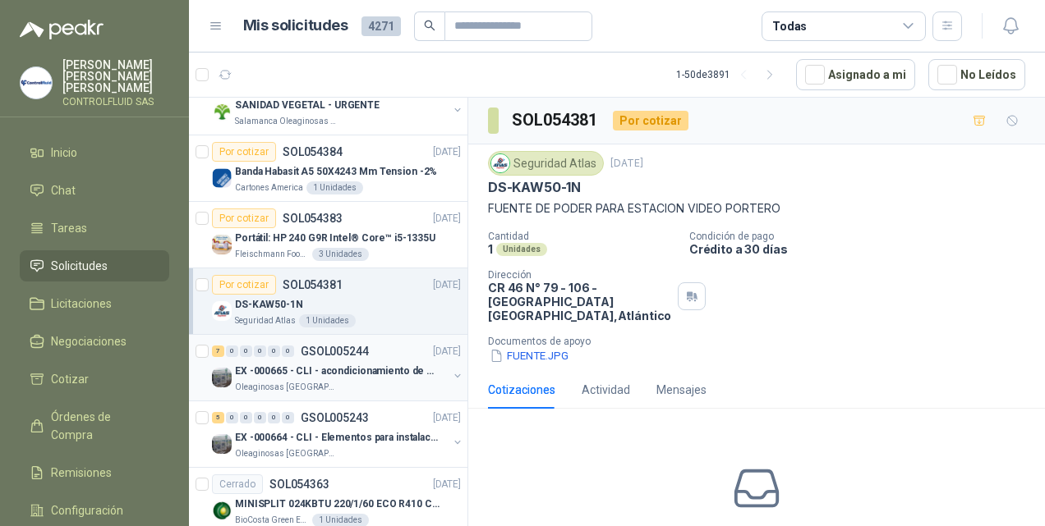
click at [218, 368] on img at bounding box center [222, 378] width 20 height 20
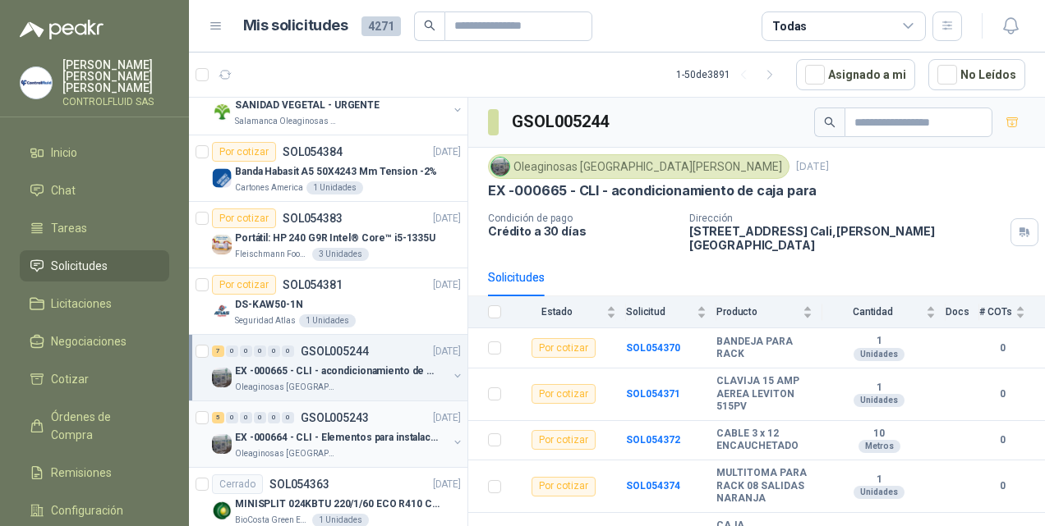
click at [220, 434] on img at bounding box center [222, 444] width 20 height 20
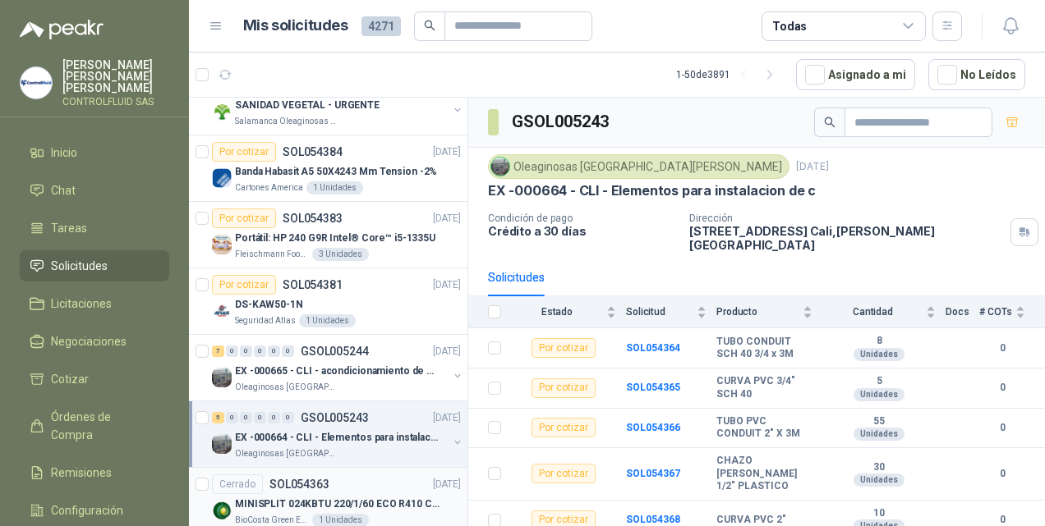
click at [226, 501] on img at bounding box center [222, 511] width 20 height 20
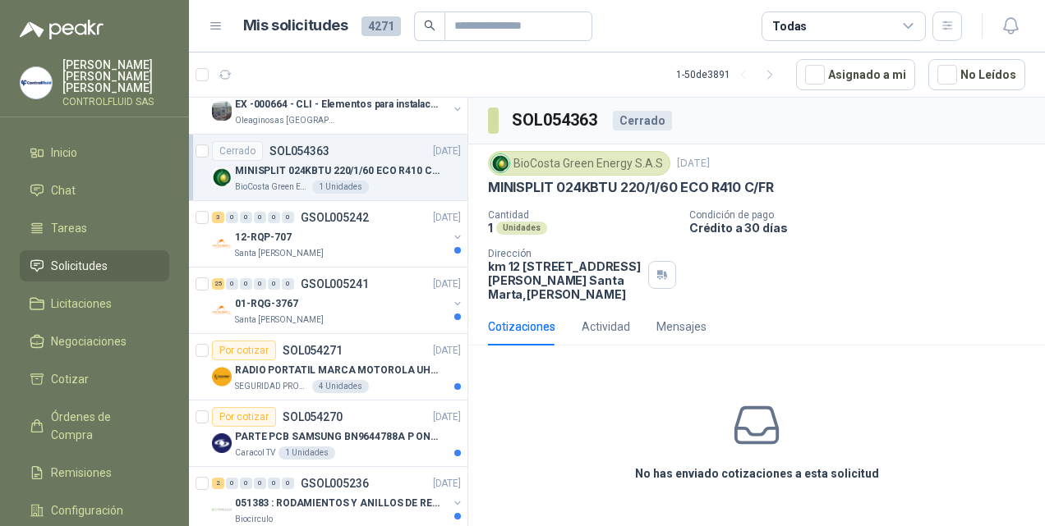
scroll to position [2942, 0]
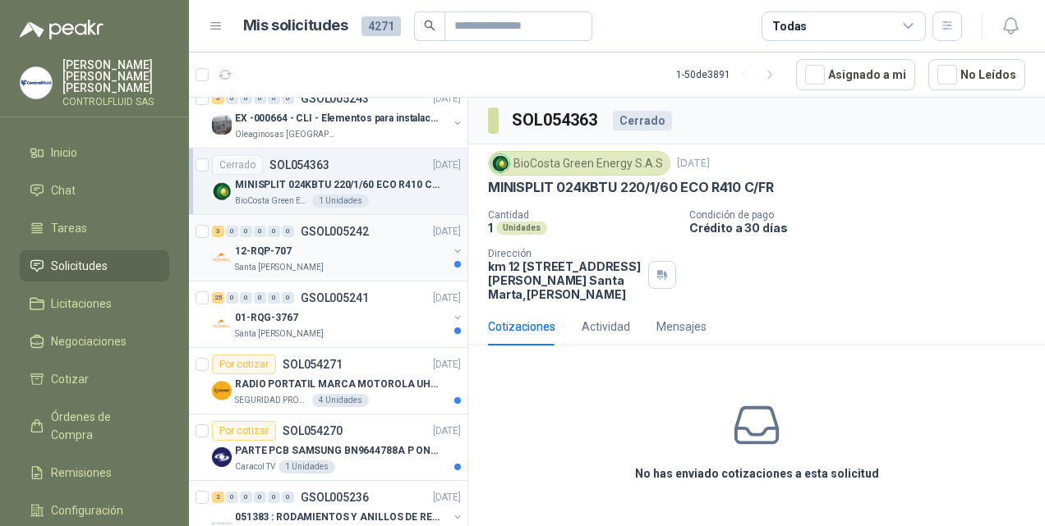
click at [222, 248] on img at bounding box center [222, 258] width 20 height 20
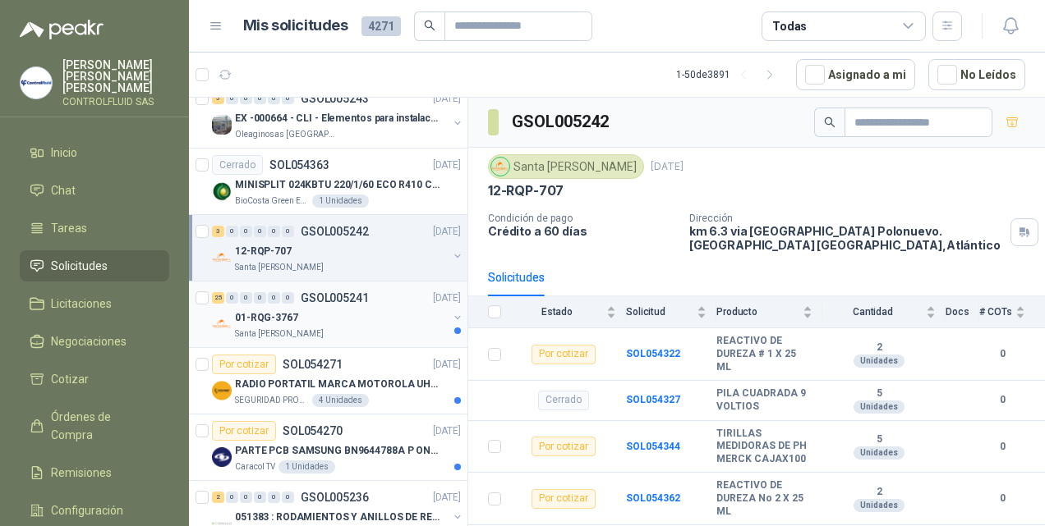
click at [225, 315] on img at bounding box center [222, 325] width 20 height 20
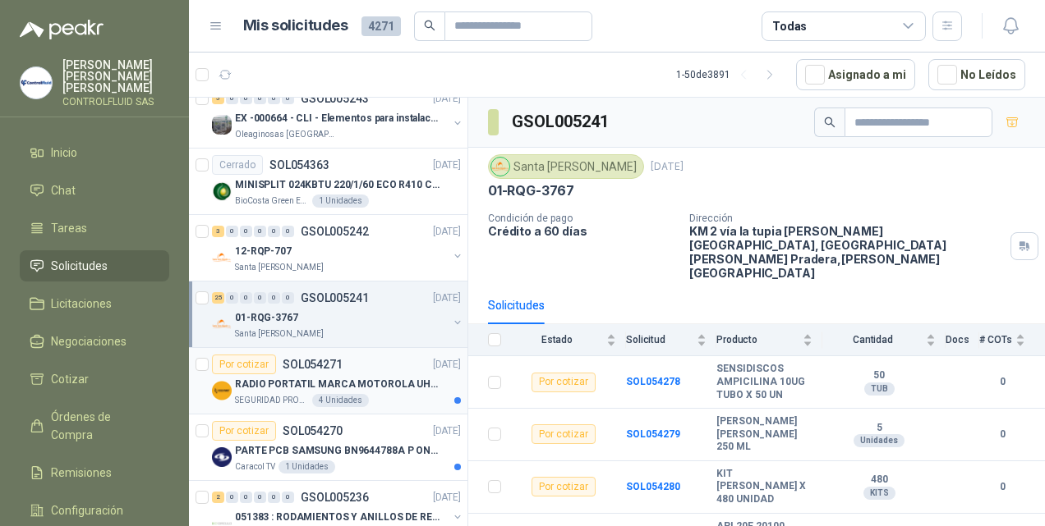
click at [223, 381] on img at bounding box center [222, 391] width 20 height 20
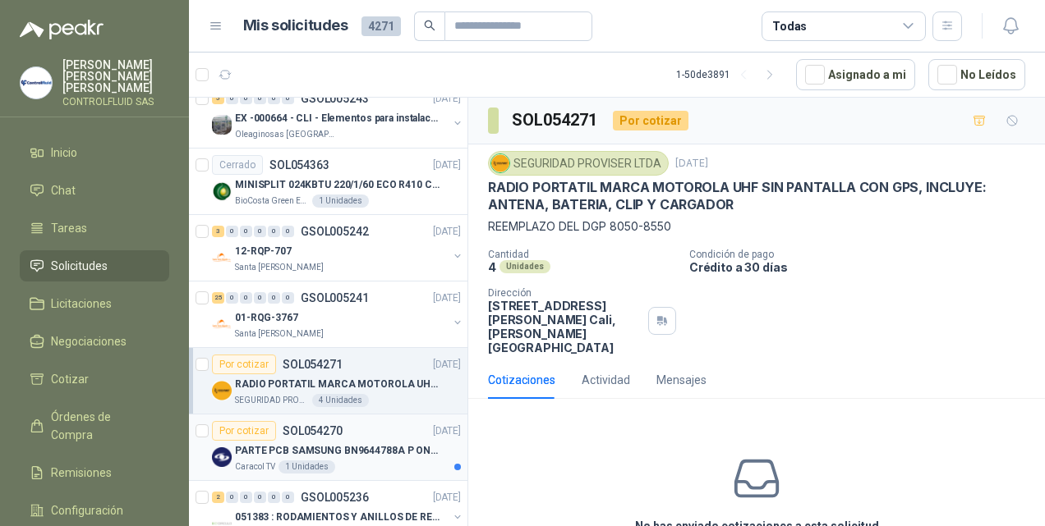
click at [218, 448] on img at bounding box center [222, 458] width 20 height 20
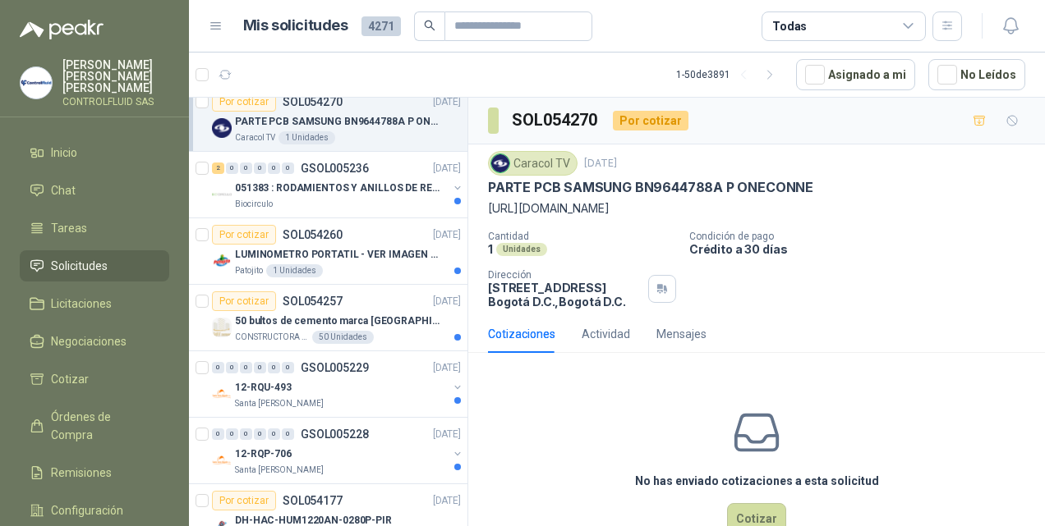
scroll to position [3277, 0]
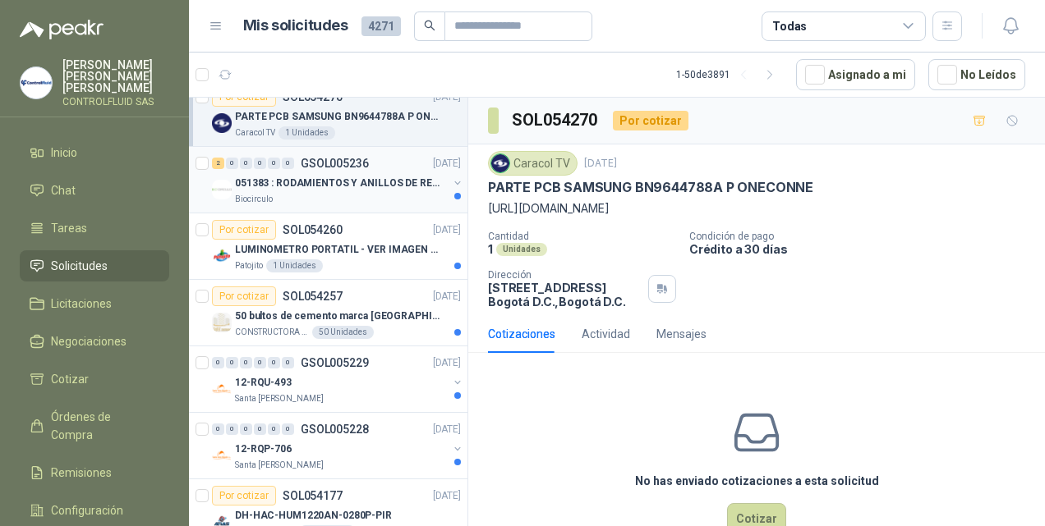
click at [225, 180] on img at bounding box center [222, 190] width 20 height 20
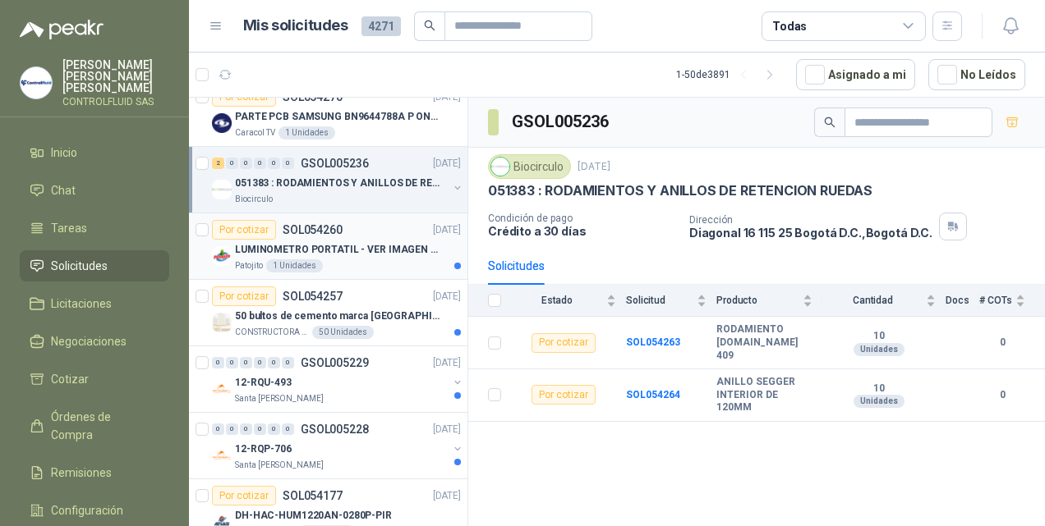
click at [223, 246] on img at bounding box center [222, 256] width 20 height 20
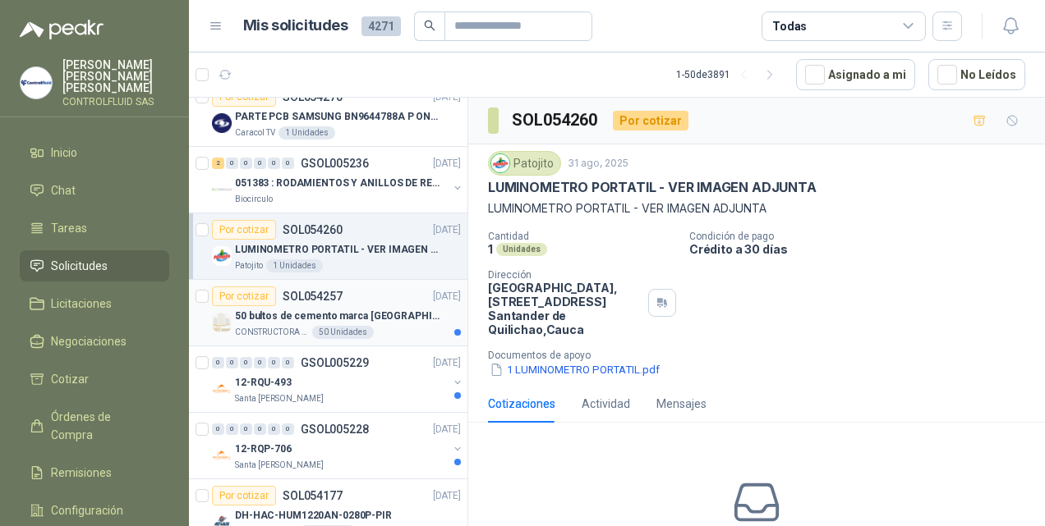
click at [222, 313] on img at bounding box center [222, 323] width 20 height 20
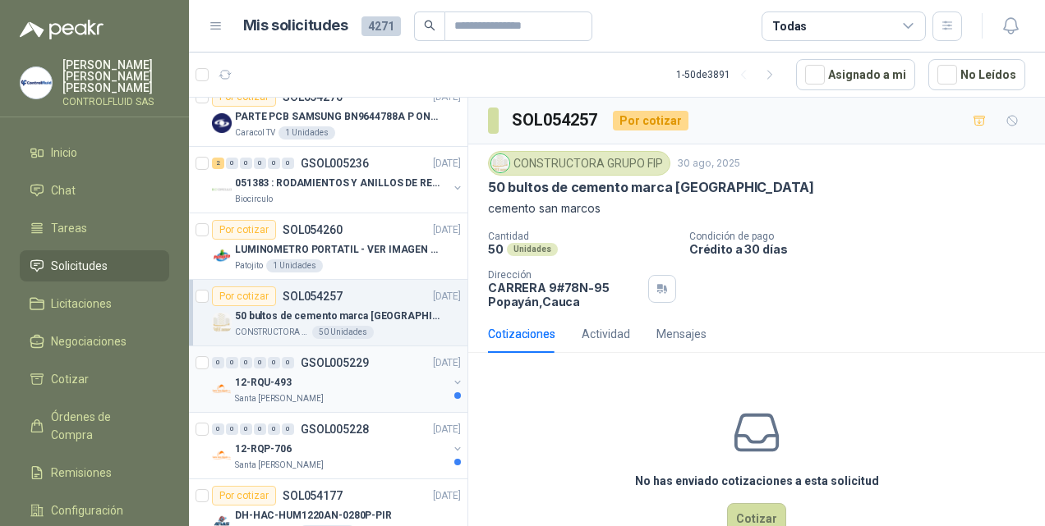
click at [232, 373] on div "12-RQU-493 Santa [PERSON_NAME]" at bounding box center [338, 389] width 252 height 33
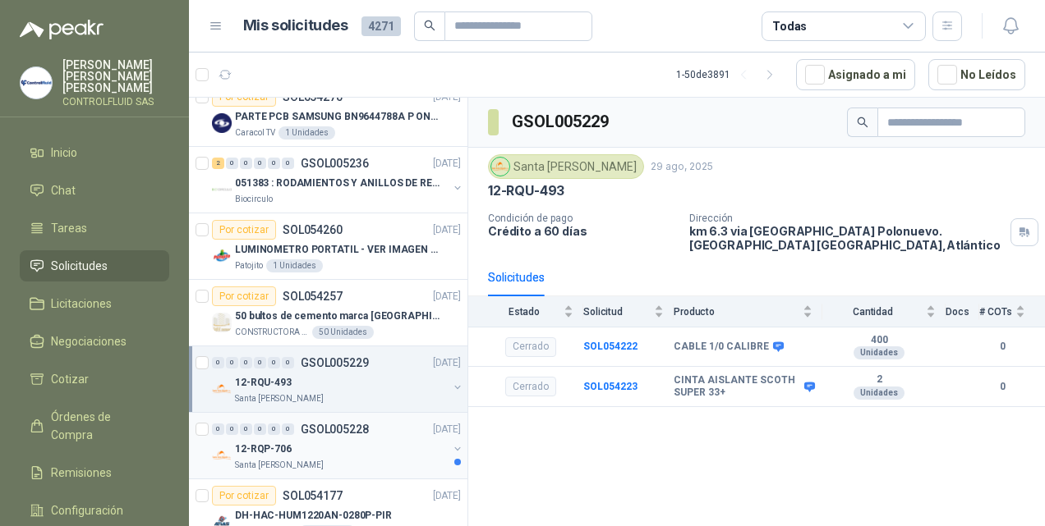
click at [222, 446] on img at bounding box center [222, 456] width 20 height 20
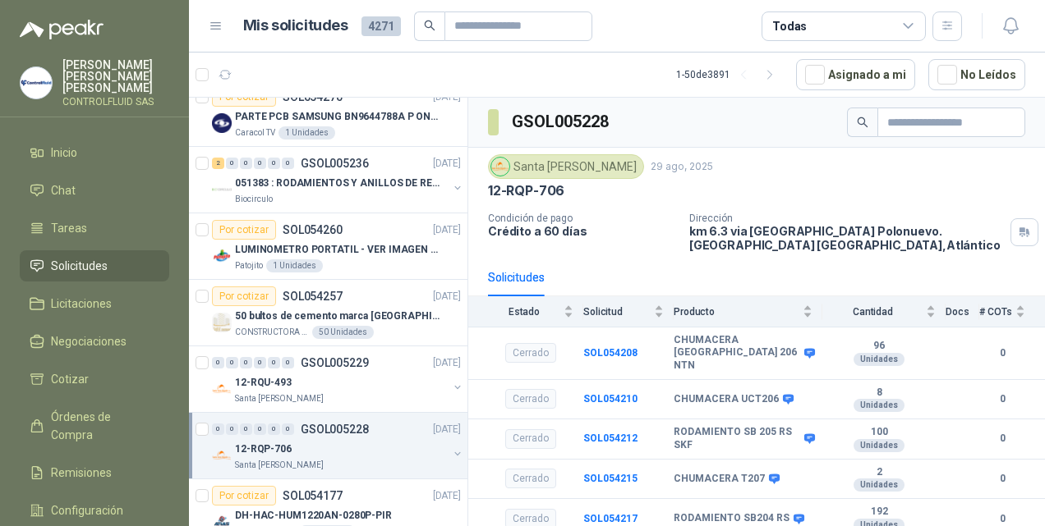
scroll to position [3311, 0]
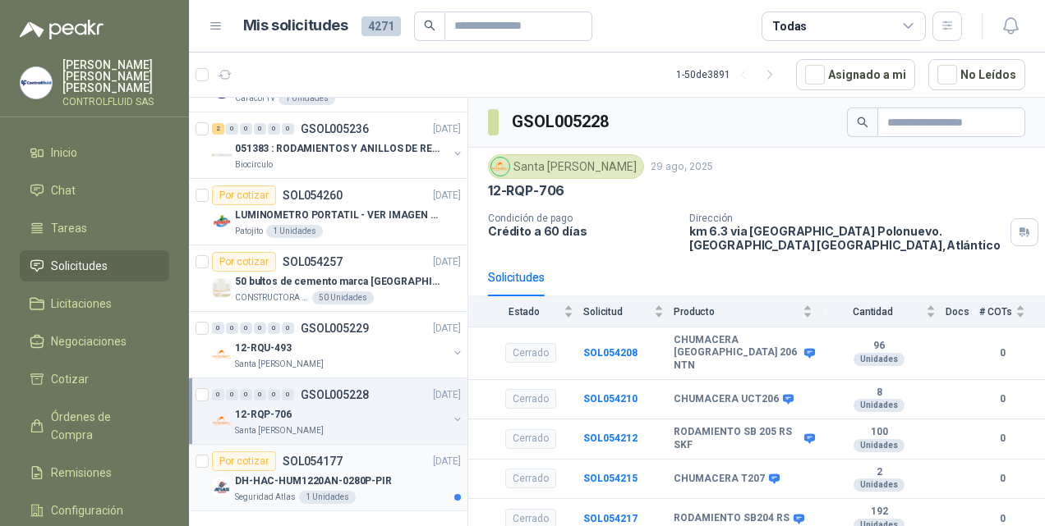
click at [220, 478] on img at bounding box center [222, 488] width 20 height 20
